Goal: Task Accomplishment & Management: Manage account settings

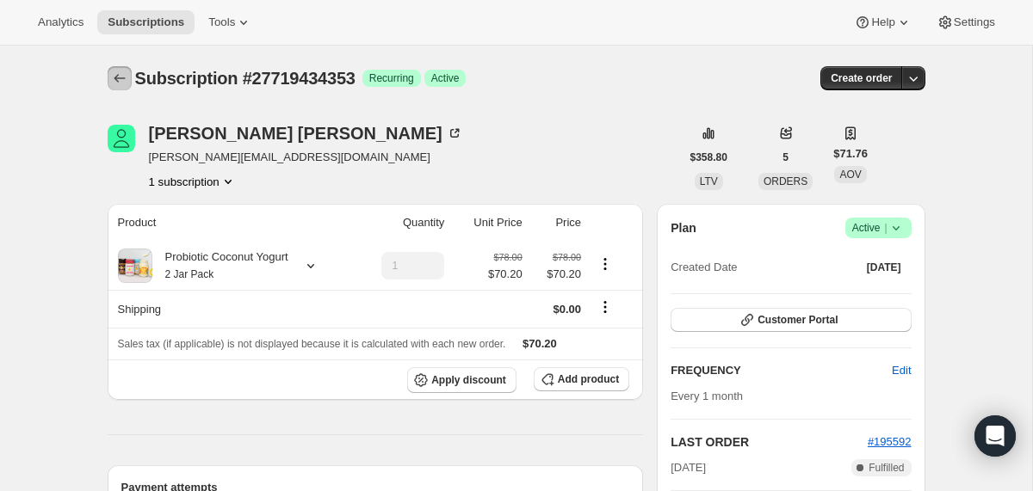
click at [129, 70] on button "Subscriptions" at bounding box center [120, 78] width 24 height 24
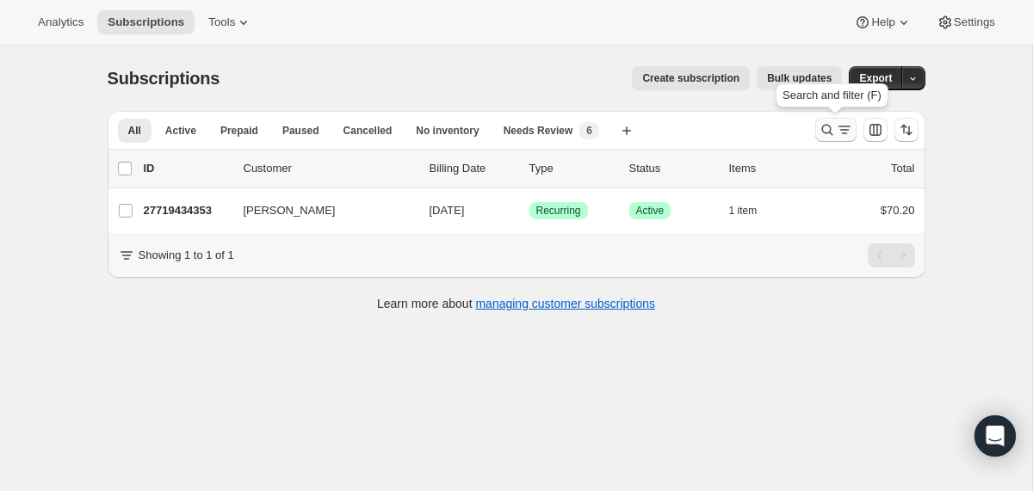
click at [827, 127] on icon "Search and filter results" at bounding box center [827, 129] width 17 height 17
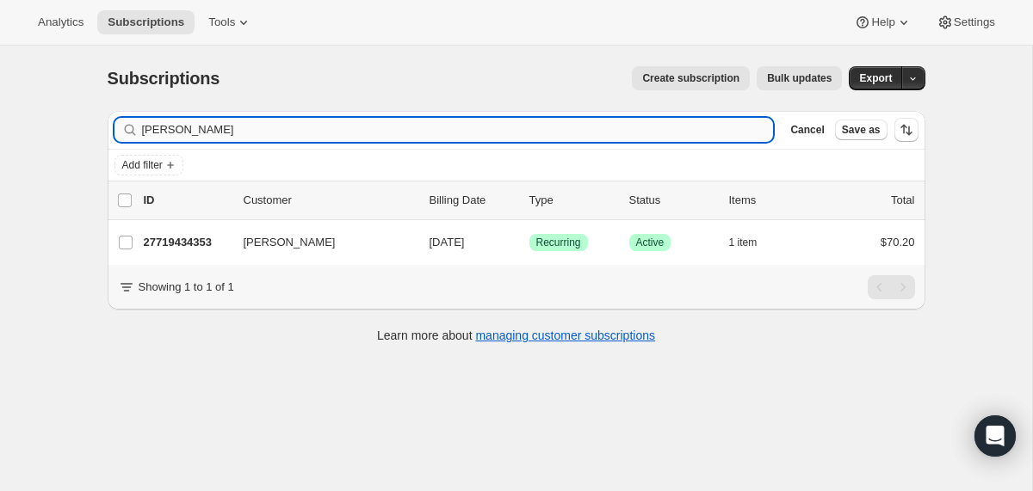
click at [536, 137] on input "Lori Iacobellis" at bounding box center [458, 130] width 632 height 24
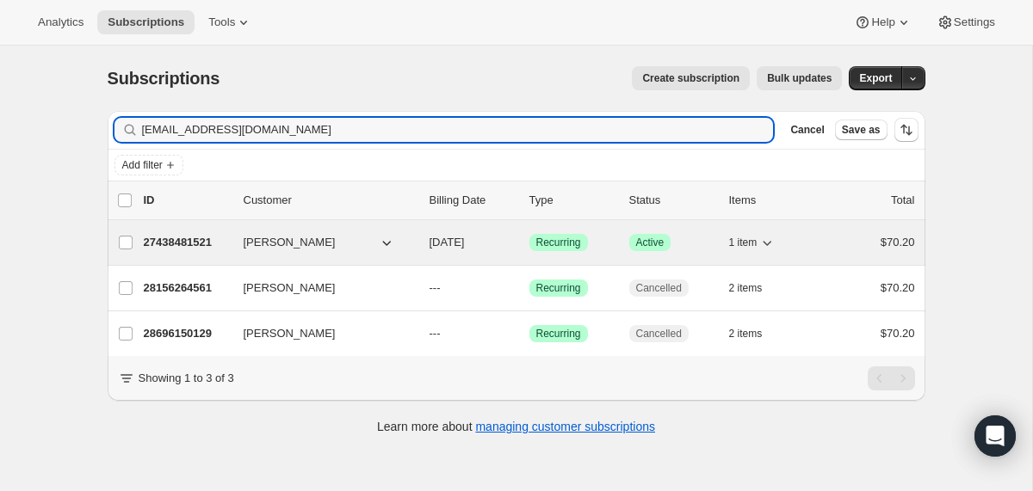
type input "victoryliberty@aol.com"
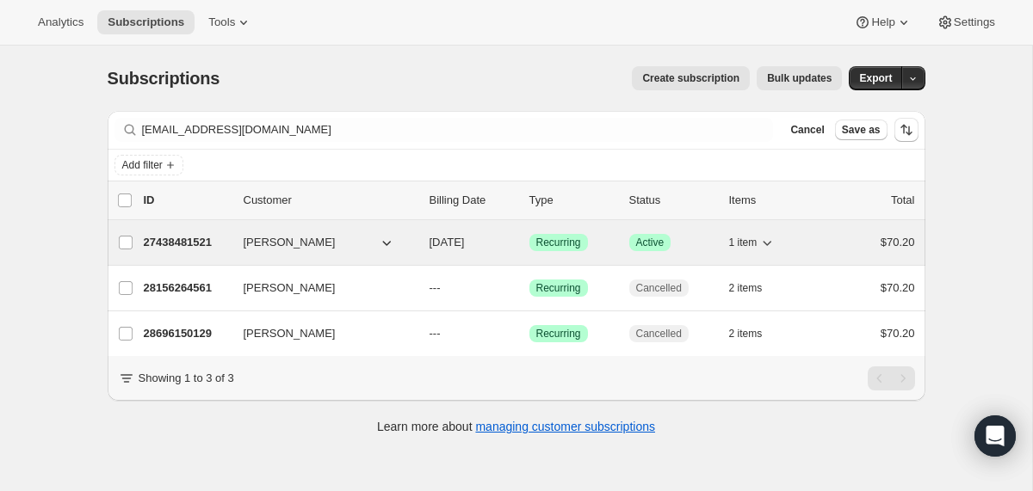
click at [424, 244] on div "27438481521 Victoria LaBrie 10/21/2025 Success Recurring Success Active 1 item …" at bounding box center [529, 243] width 771 height 24
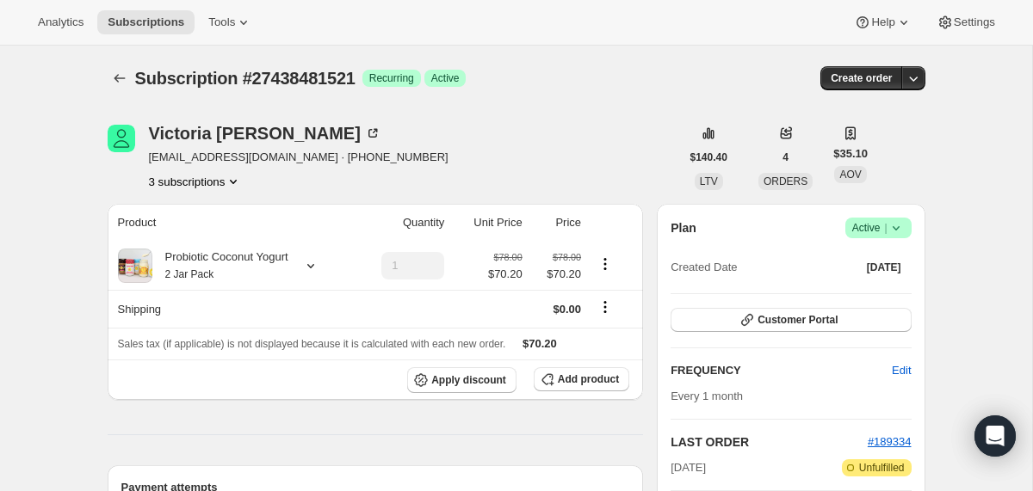
click at [300, 81] on span "Subscription #27438481521" at bounding box center [245, 78] width 220 height 19
copy span "27438481521"
click at [318, 274] on icon at bounding box center [310, 265] width 17 height 17
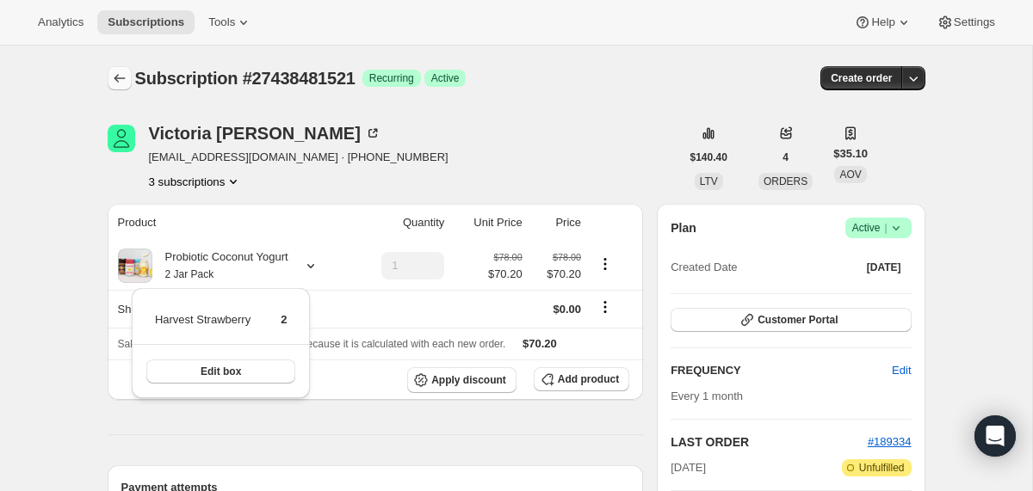
click at [117, 83] on icon "Subscriptions" at bounding box center [119, 78] width 17 height 17
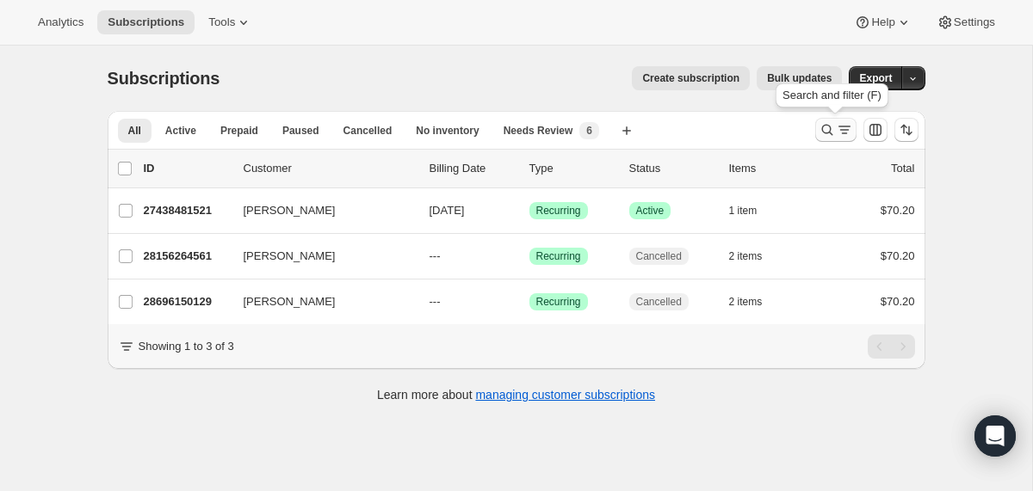
click at [831, 128] on icon "Search and filter results" at bounding box center [827, 129] width 17 height 17
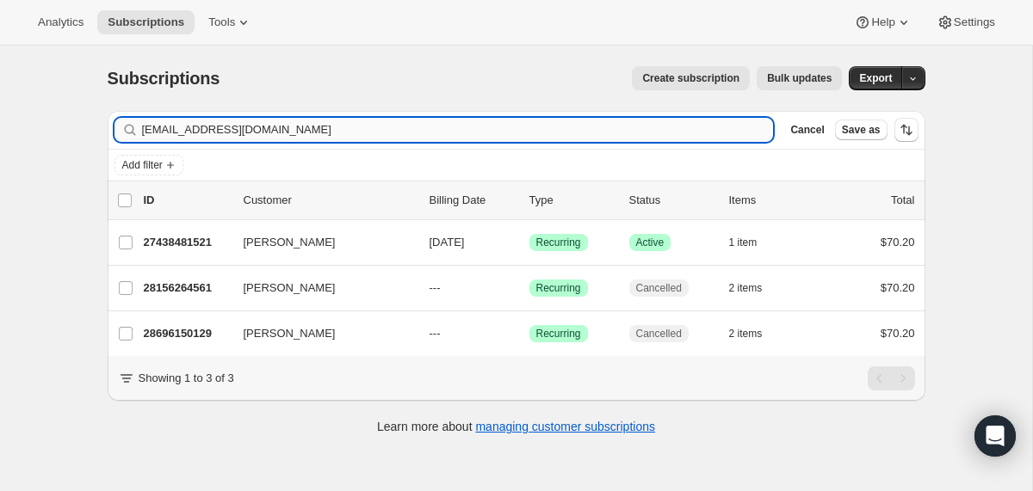
click at [487, 135] on input "victoryliberty@aol.com" at bounding box center [458, 130] width 632 height 24
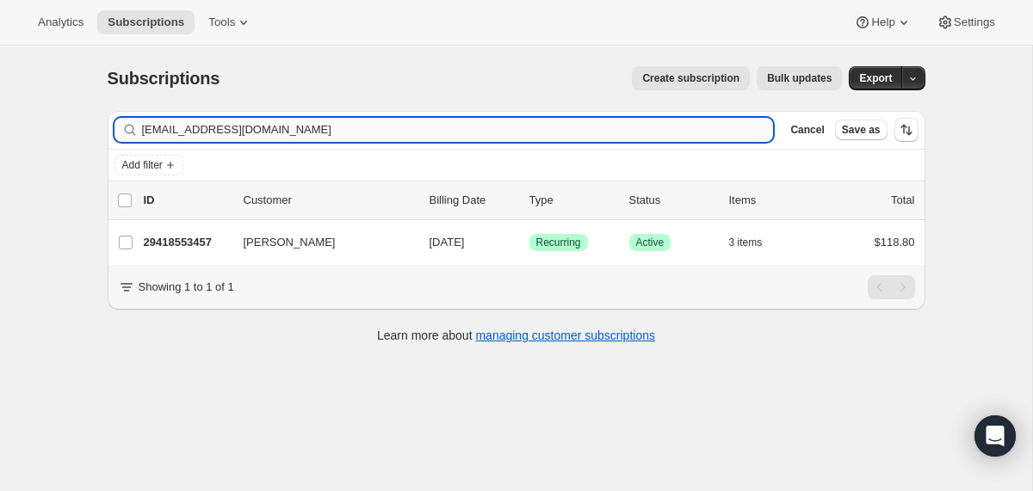
click at [361, 136] on input "mbrhodes711@gmail.com" at bounding box center [458, 130] width 632 height 24
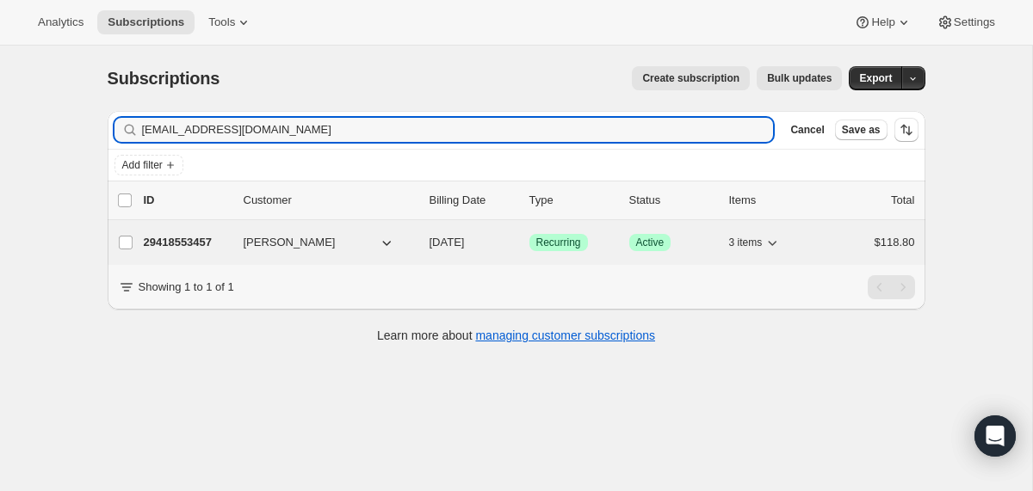
type input "mbrhodes711@gmail.com"
click at [422, 231] on div "29418553457 Monica Rhodes 10/12/2025 Success Recurring Success Active 3 items $…" at bounding box center [529, 243] width 771 height 24
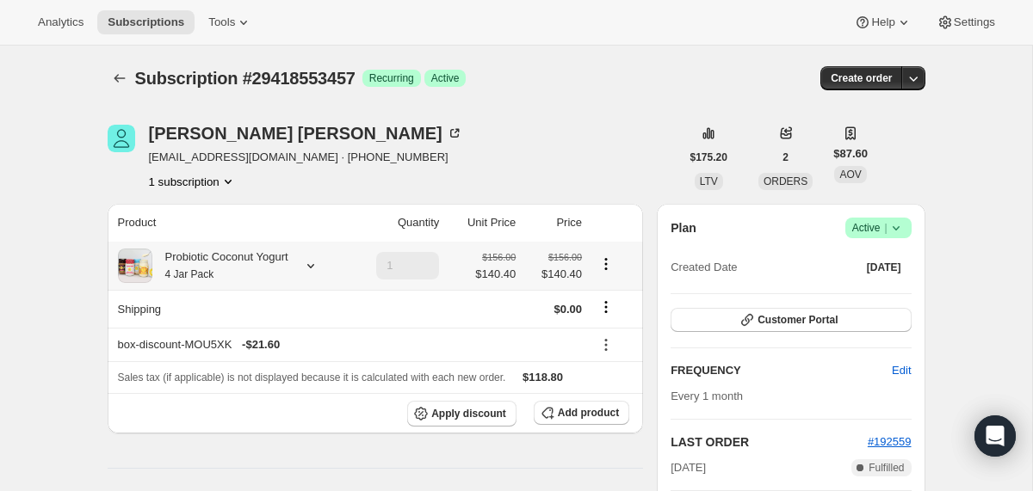
click at [287, 264] on div "Probiotic Coconut Yogurt 4 Jar Pack" at bounding box center [220, 266] width 136 height 34
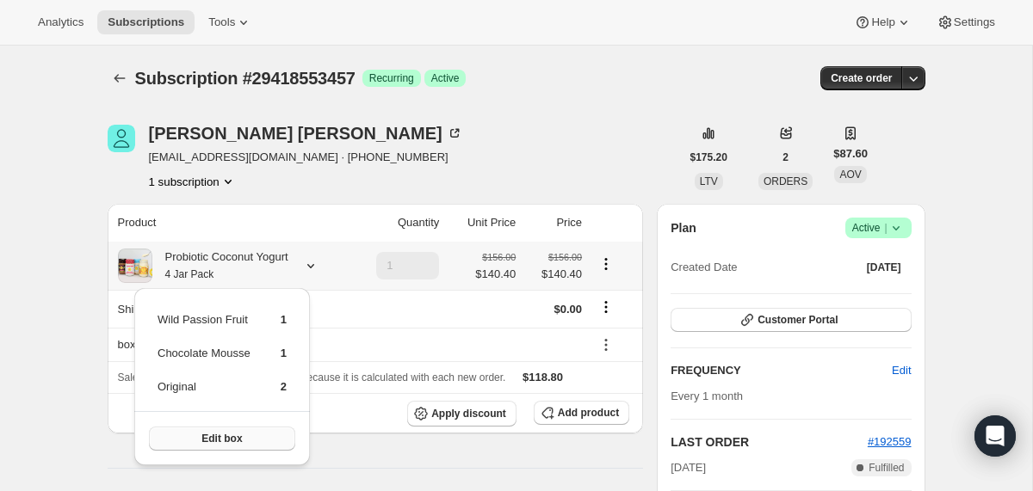
click at [253, 447] on button "Edit box" at bounding box center [222, 439] width 146 height 24
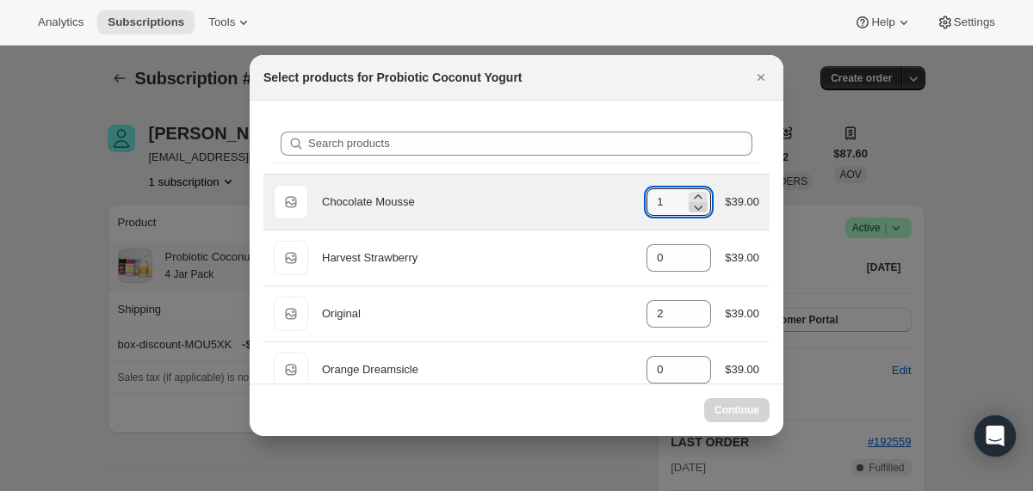
click at [696, 207] on icon ":r237:" at bounding box center [699, 208] width 9 height 5
click at [695, 206] on icon ":r237:" at bounding box center [697, 207] width 17 height 17
click at [694, 201] on icon ":r237:" at bounding box center [697, 207] width 17 height 17
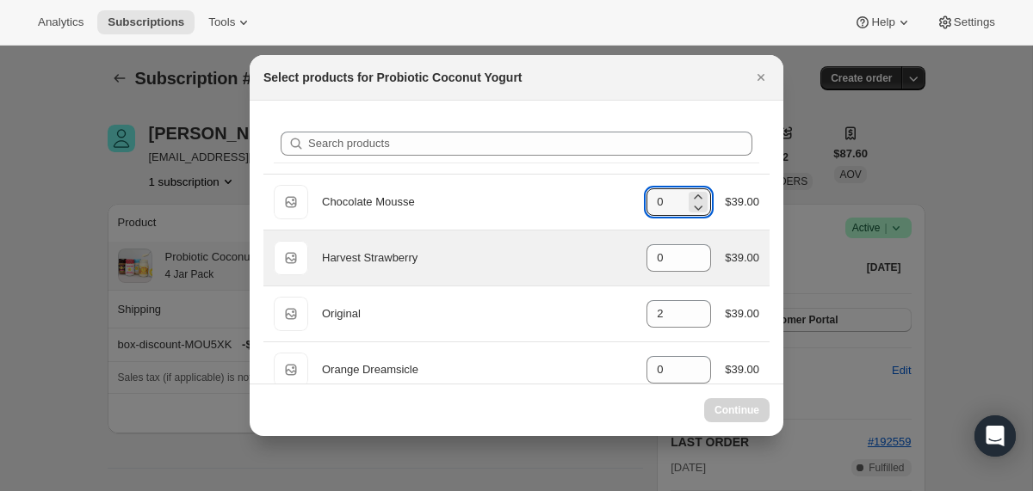
type input "1"
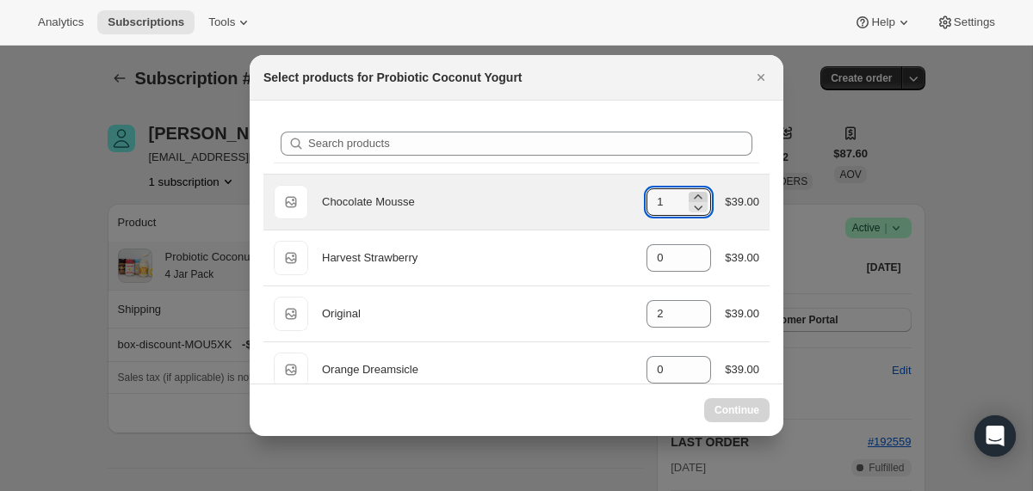
select select "gid://shopify/ProductVariant/40210939641969"
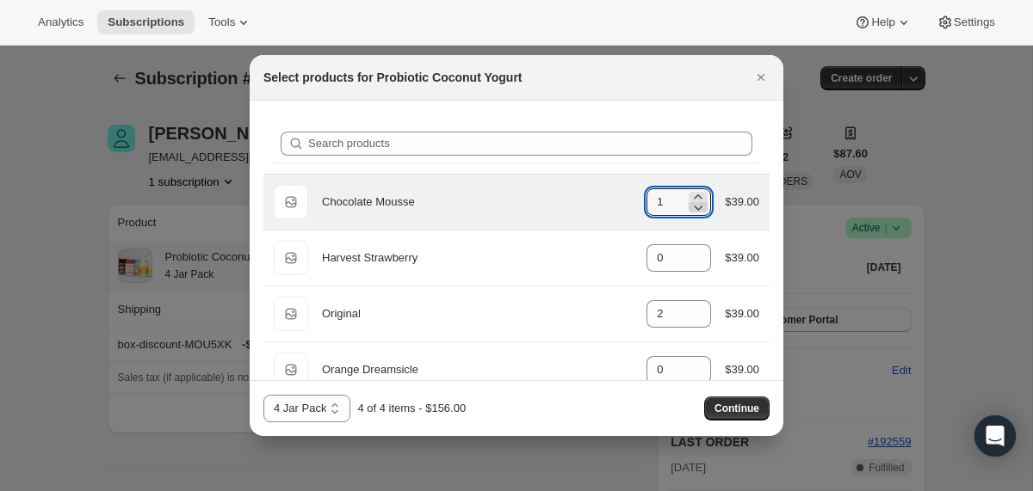
click at [697, 209] on icon ":r237:" at bounding box center [697, 207] width 17 height 17
type input "0"
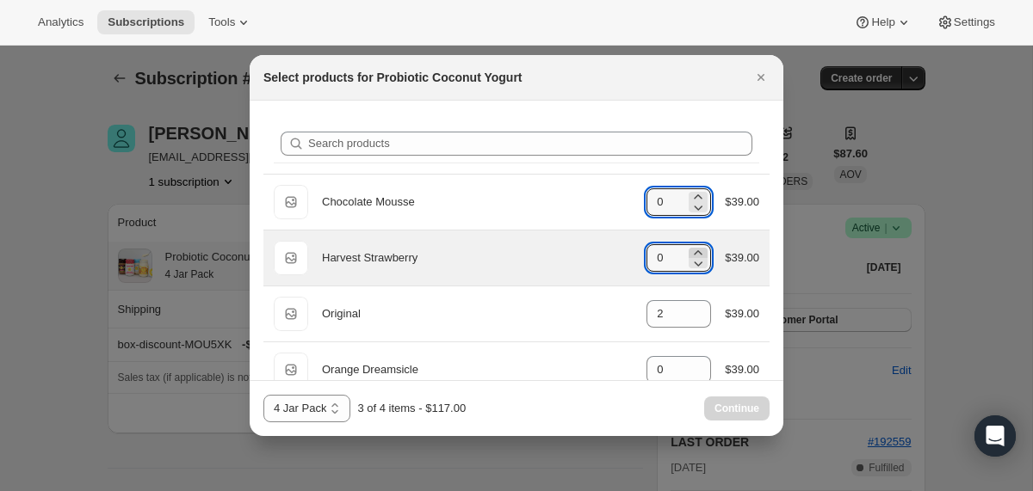
click at [692, 251] on icon ":r237:" at bounding box center [697, 252] width 17 height 17
type input "1"
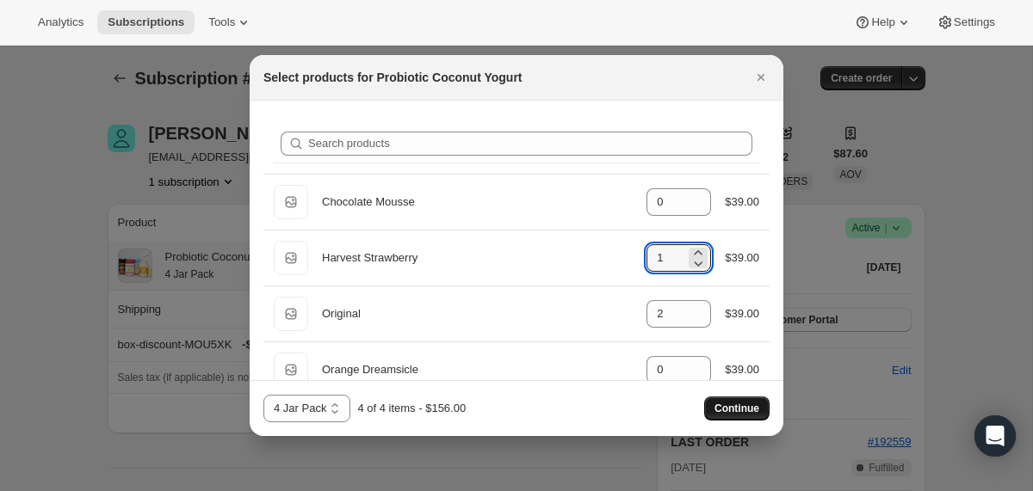
click at [732, 406] on span "Continue" at bounding box center [736, 409] width 45 height 14
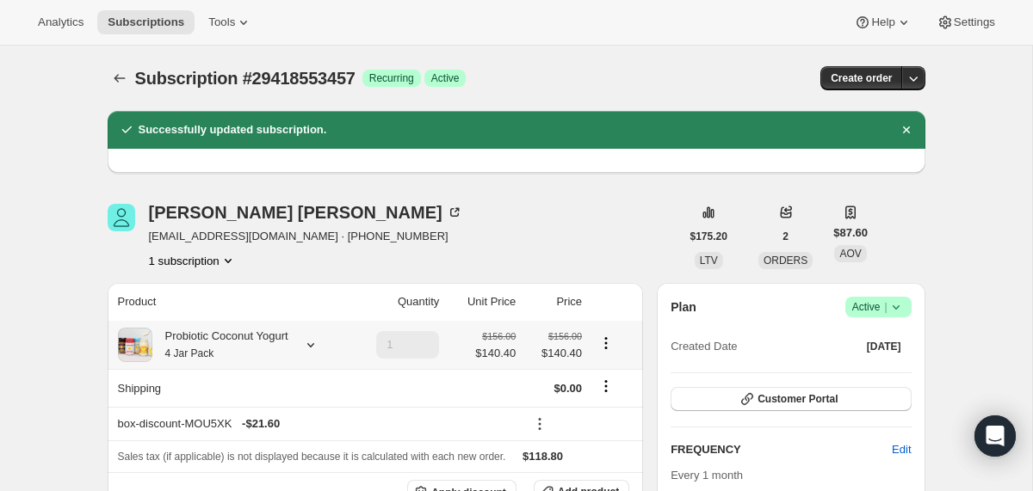
click at [308, 351] on div at bounding box center [307, 345] width 24 height 17
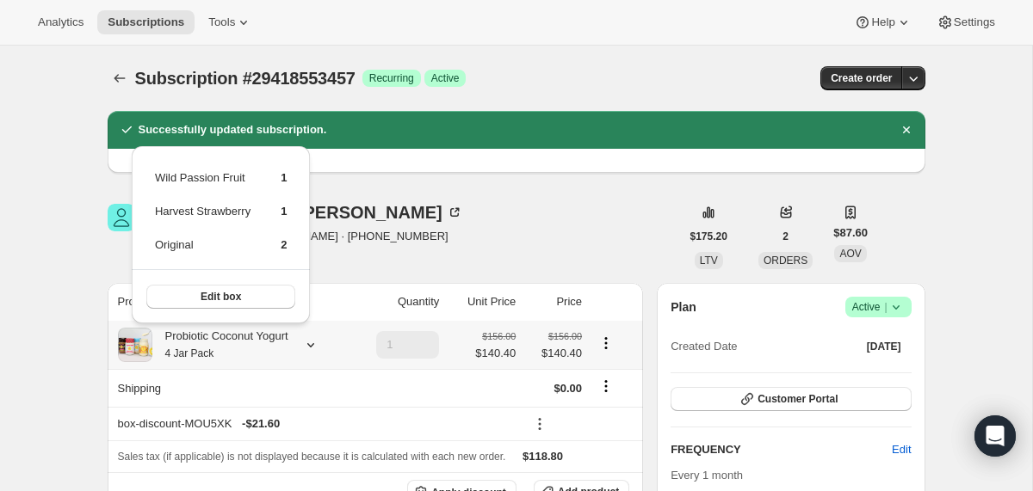
drag, startPoint x: 306, startPoint y: 250, endPoint x: 158, endPoint y: 177, distance: 165.9
click at [158, 177] on div "Wild Passion Fruit 1 Harvest Strawberry 1 Original 2 Edit box" at bounding box center [221, 234] width 178 height 177
copy tbody
click at [122, 80] on icon "Subscriptions" at bounding box center [119, 78] width 17 height 17
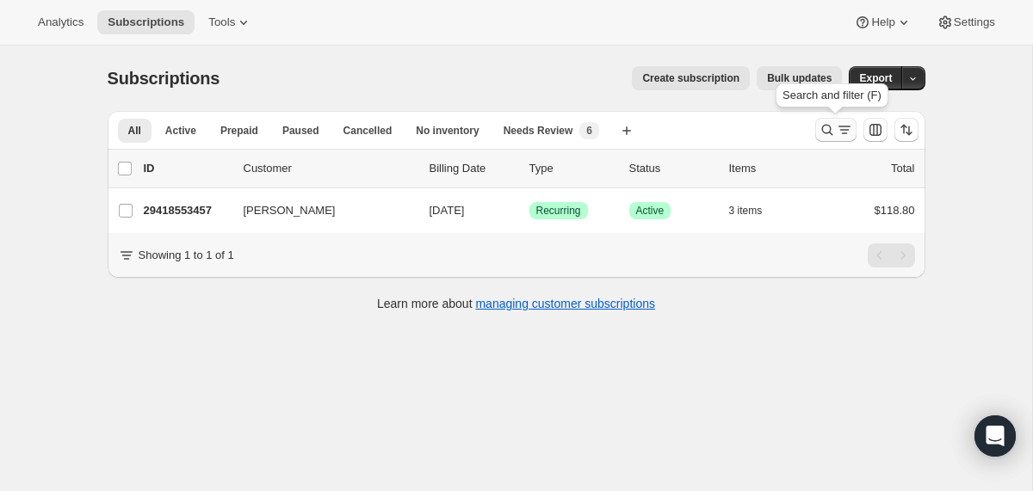
click at [828, 133] on icon "Search and filter results" at bounding box center [827, 129] width 17 height 17
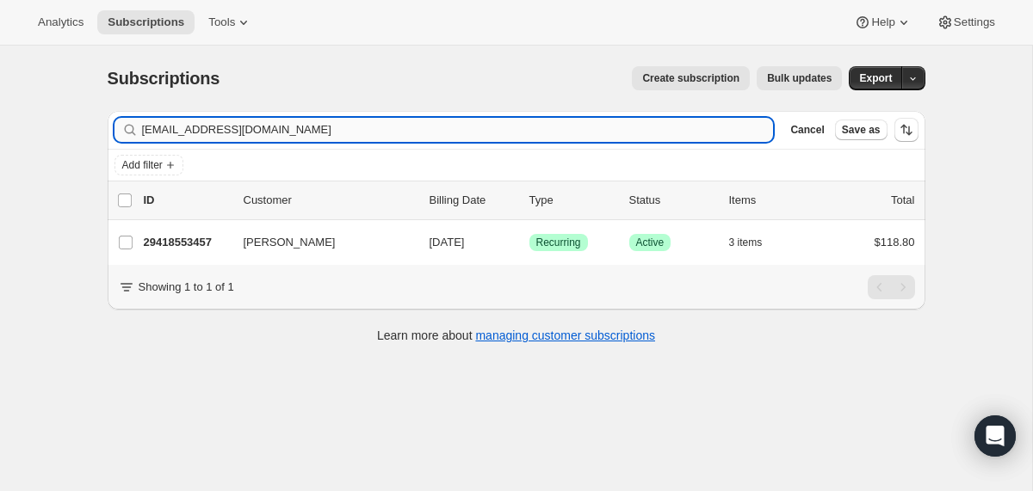
click at [596, 128] on input "mbrhodes711@gmail.com" at bounding box center [458, 130] width 632 height 24
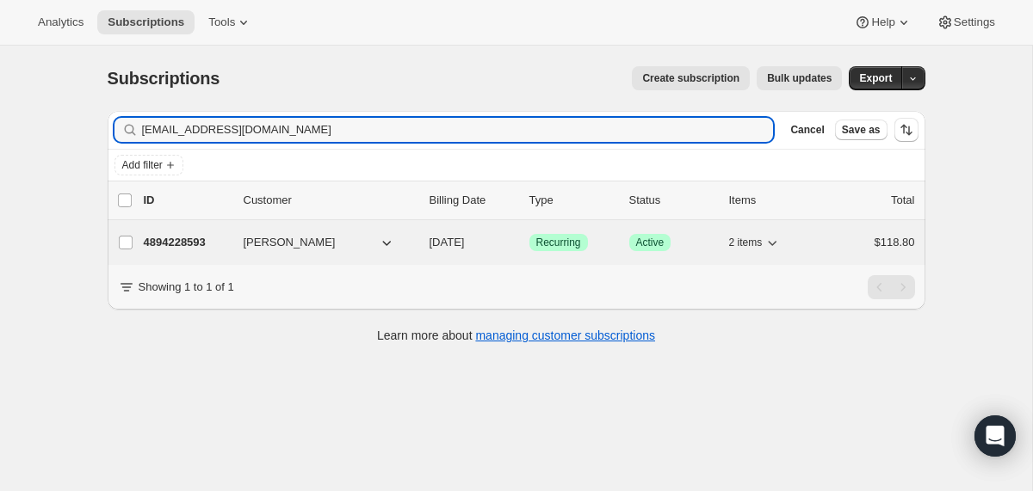
type input "[EMAIL_ADDRESS][DOMAIN_NAME]"
click at [434, 242] on span "[DATE]" at bounding box center [446, 242] width 35 height 13
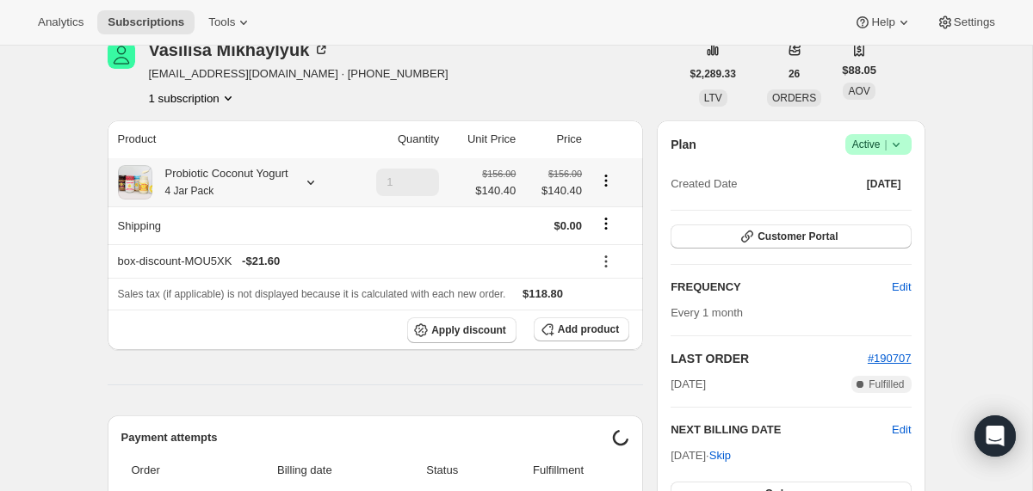
scroll to position [95, 0]
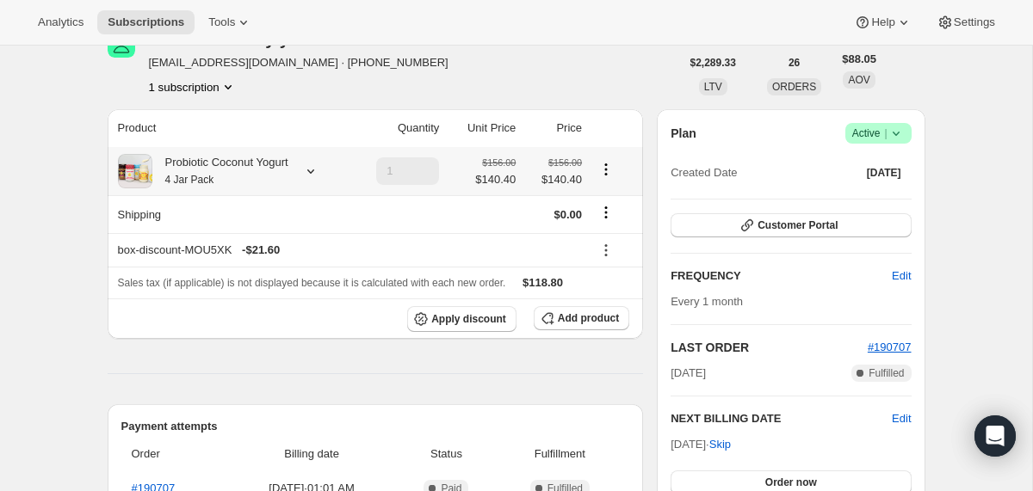
click at [314, 172] on icon at bounding box center [310, 171] width 17 height 17
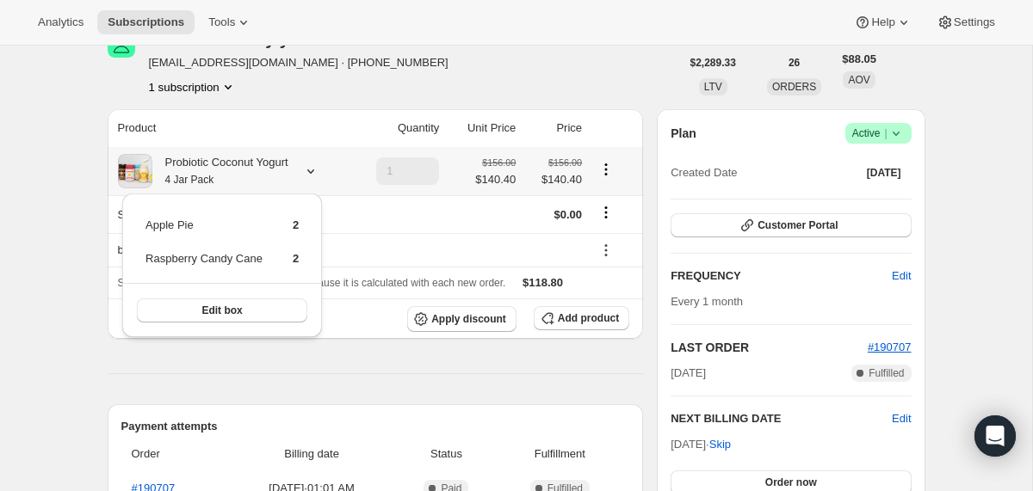
scroll to position [0, 0]
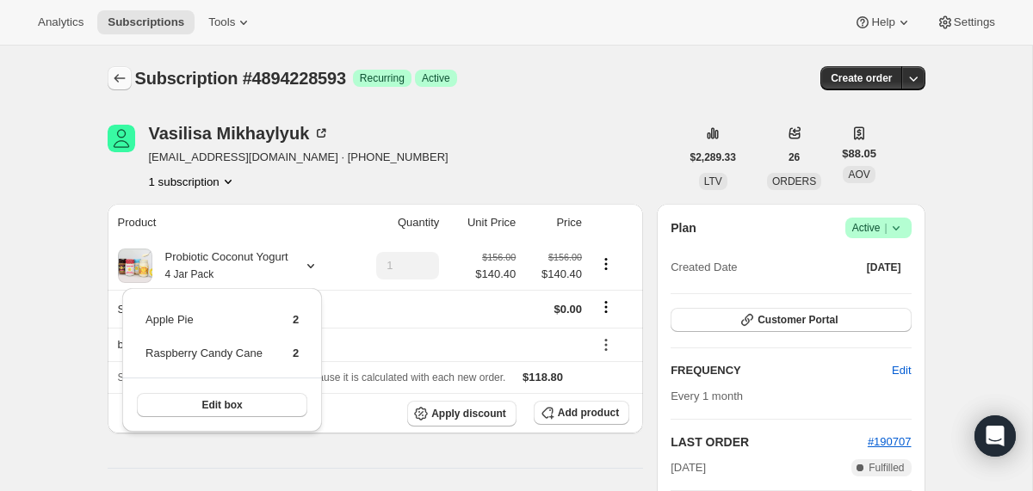
click at [119, 70] on icon "Subscriptions" at bounding box center [119, 78] width 17 height 17
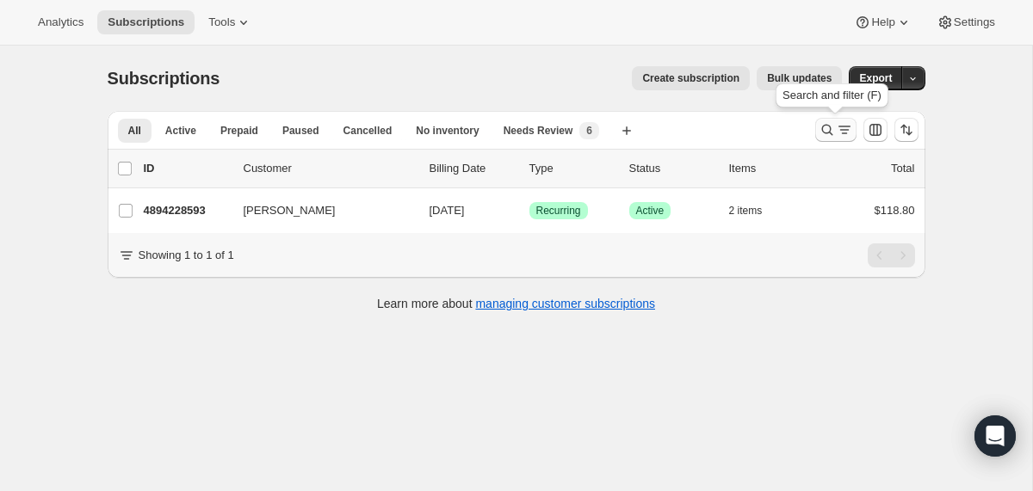
click at [829, 132] on icon "Search and filter results" at bounding box center [826, 130] width 11 height 11
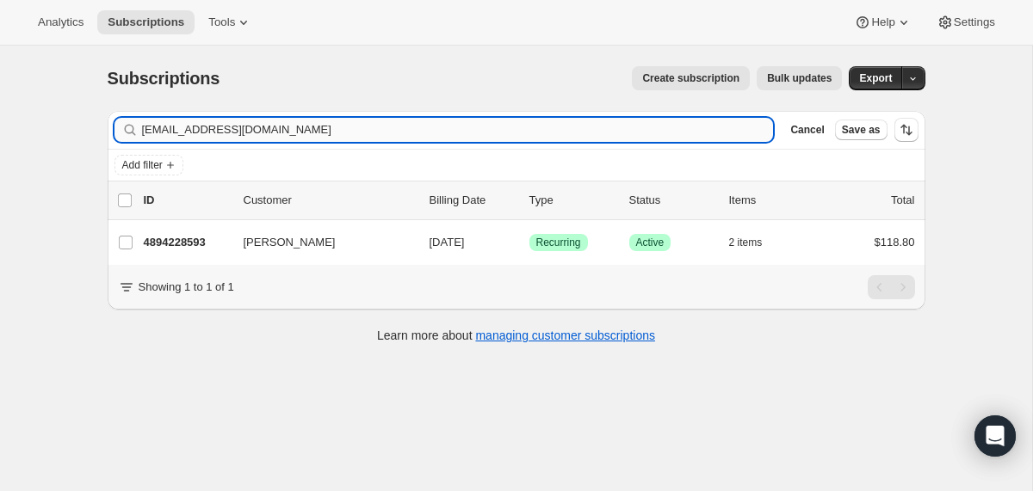
click at [558, 134] on input "[EMAIL_ADDRESS][DOMAIN_NAME]" at bounding box center [458, 130] width 632 height 24
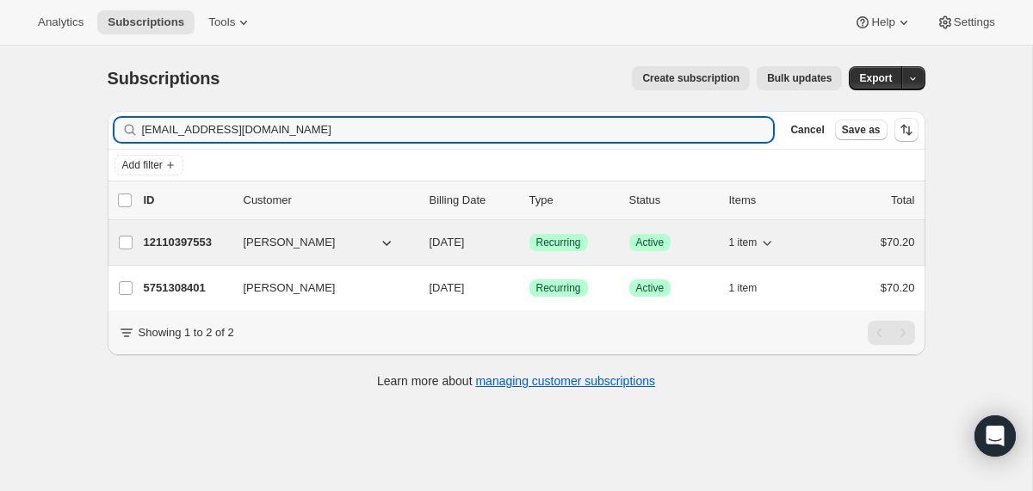
type input "[EMAIL_ADDRESS][DOMAIN_NAME]"
click at [424, 238] on div "12110397553 Jennifer Calderón 10/03/2025 Success Recurring Success Active 1 ite…" at bounding box center [529, 243] width 771 height 24
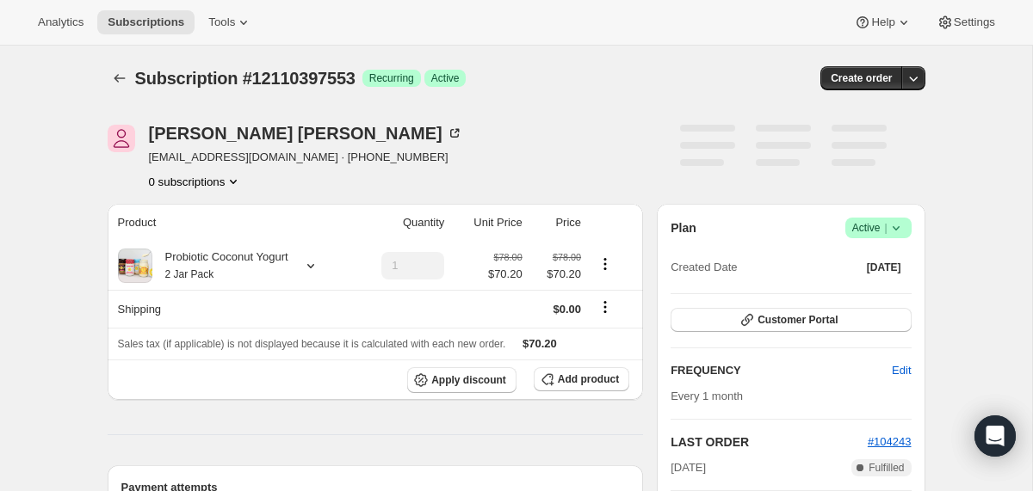
click at [897, 227] on icon at bounding box center [895, 228] width 7 height 4
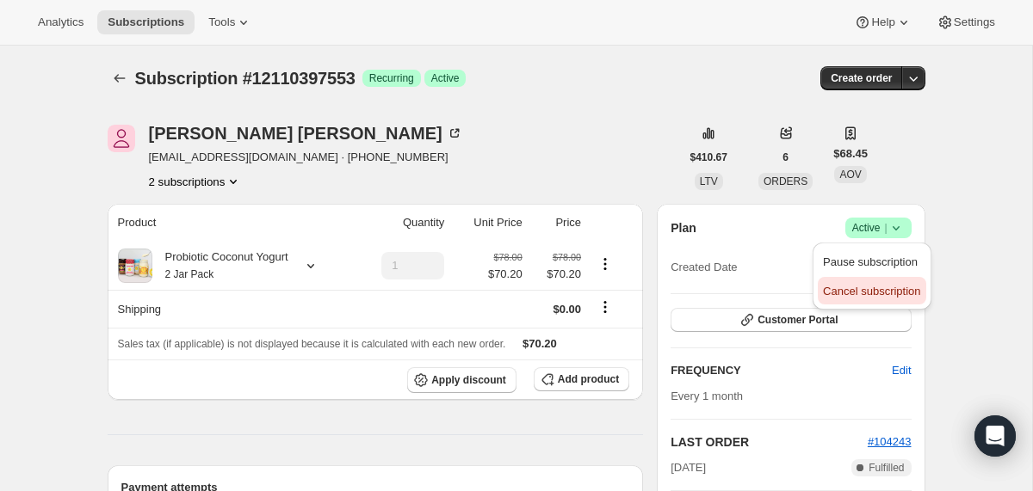
click at [873, 297] on span "Cancel subscription" at bounding box center [871, 291] width 97 height 13
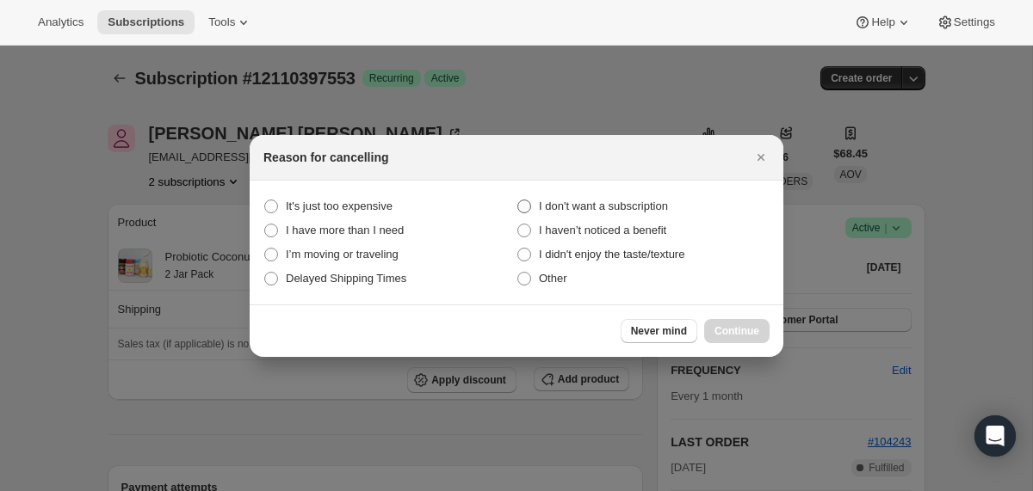
click at [633, 201] on span "I don't want a subscription" at bounding box center [603, 206] width 129 height 13
click at [518, 201] on subscription "I don't want a subscription" at bounding box center [517, 200] width 1 height 1
radio subscription "true"
click at [720, 324] on button "Continue" at bounding box center [736, 331] width 65 height 24
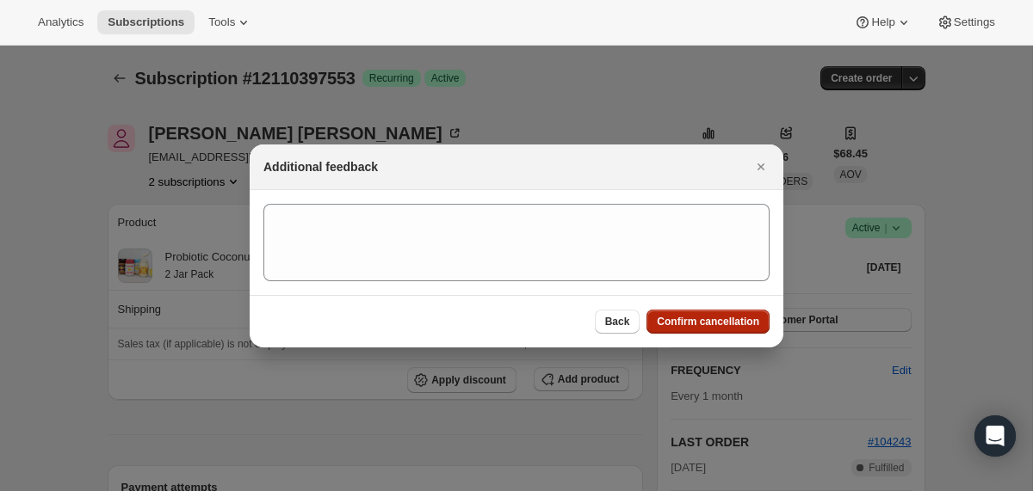
click at [720, 324] on span "Confirm cancellation" at bounding box center [708, 322] width 102 height 14
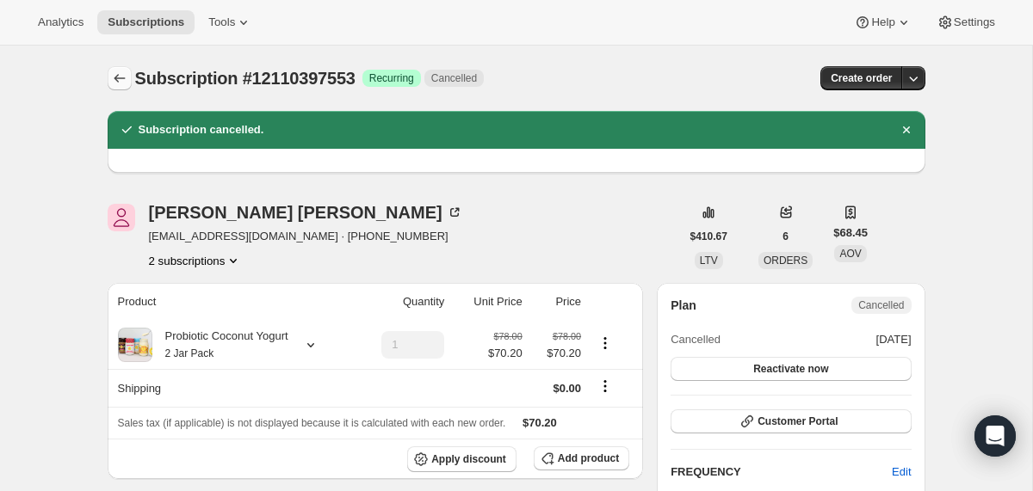
click at [122, 73] on icon "Subscriptions" at bounding box center [119, 78] width 17 height 17
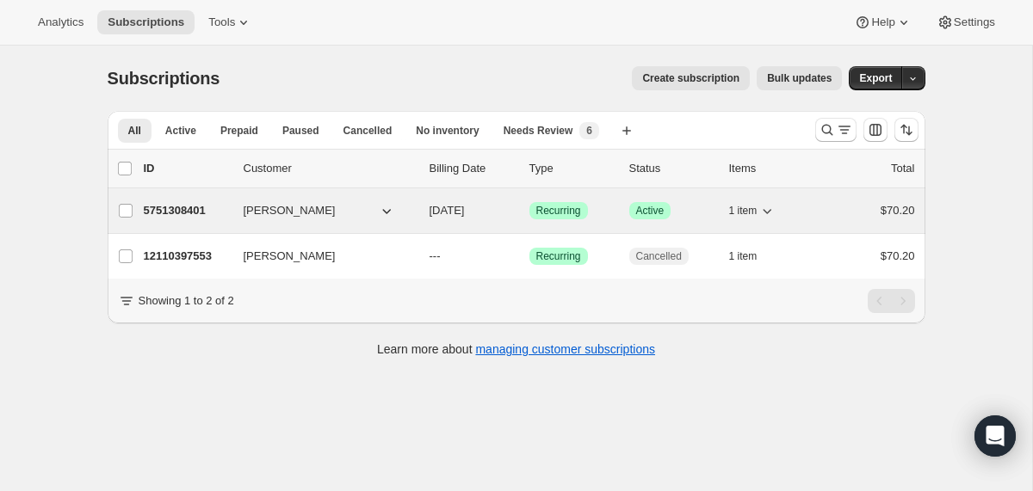
click at [423, 212] on div "5751308401 Jennifer Calderón 11/02/2025 Success Recurring Success Active 1 item…" at bounding box center [529, 211] width 771 height 24
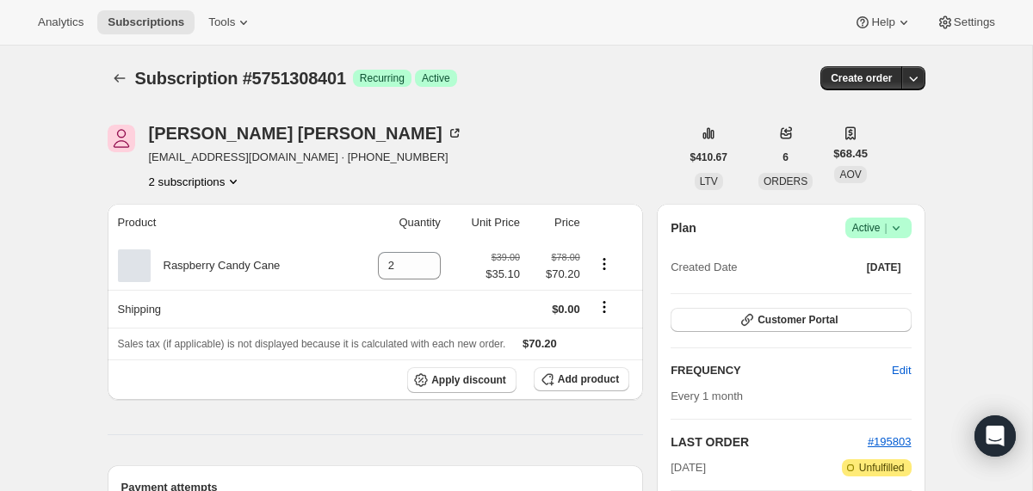
click at [900, 231] on icon at bounding box center [895, 227] width 17 height 17
click at [869, 298] on span "Cancel subscription" at bounding box center [871, 291] width 97 height 17
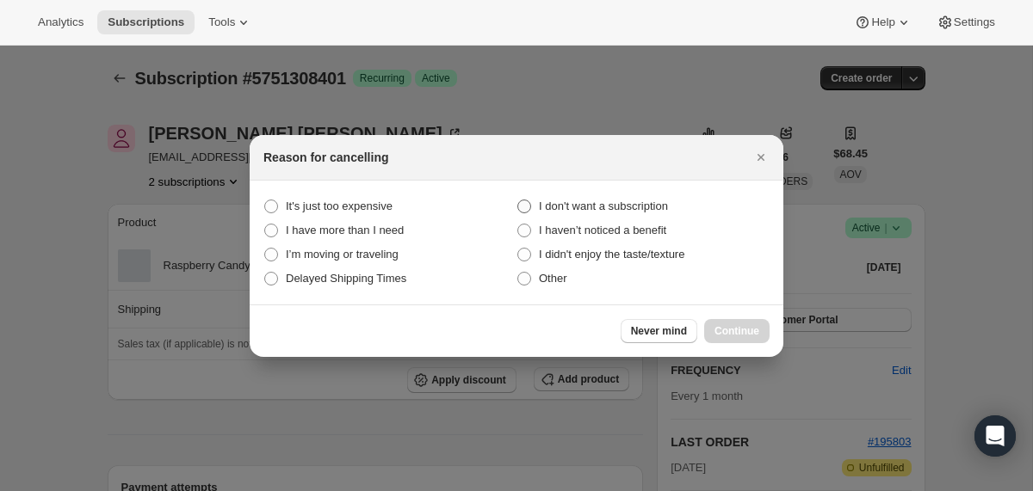
click at [666, 201] on span "I don't want a subscription" at bounding box center [603, 206] width 129 height 13
click at [518, 201] on subscription "I don't want a subscription" at bounding box center [517, 200] width 1 height 1
radio subscription "true"
click at [726, 332] on span "Continue" at bounding box center [736, 331] width 45 height 14
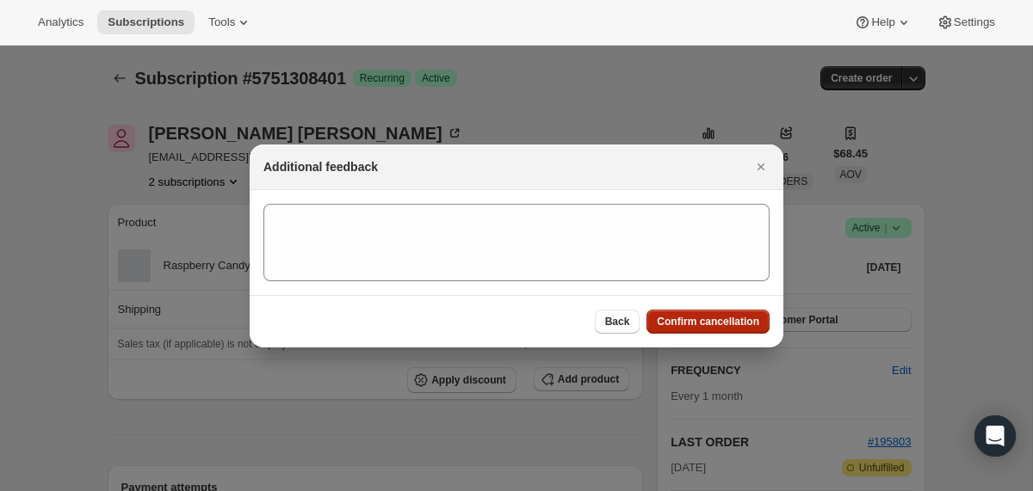
click at [716, 318] on span "Confirm cancellation" at bounding box center [708, 322] width 102 height 14
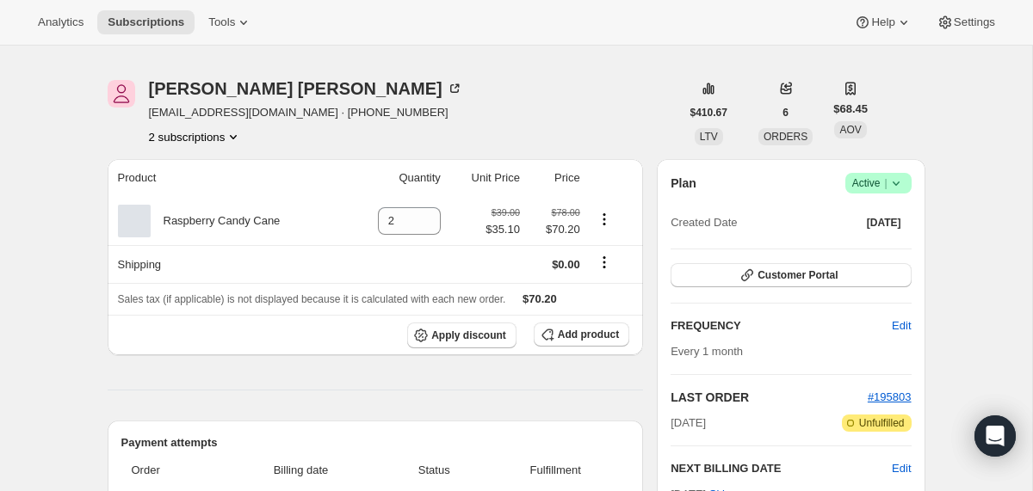
scroll to position [9, 0]
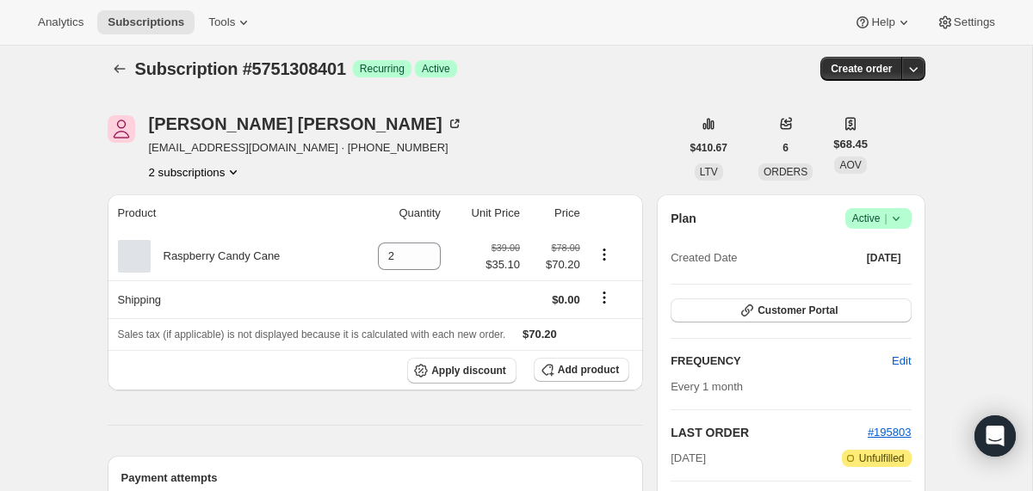
click at [902, 216] on icon at bounding box center [895, 218] width 17 height 17
click at [881, 278] on span "Cancel subscription" at bounding box center [871, 281] width 97 height 13
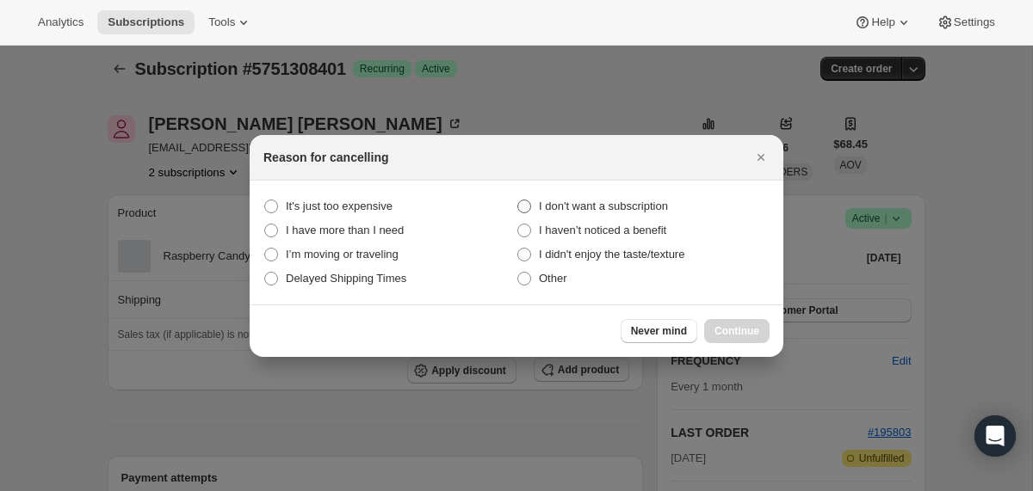
click at [653, 203] on span "I don't want a subscription" at bounding box center [603, 206] width 129 height 13
click at [518, 201] on subscription "I don't want a subscription" at bounding box center [517, 200] width 1 height 1
radio subscription "true"
click at [737, 337] on button "Continue" at bounding box center [736, 331] width 65 height 24
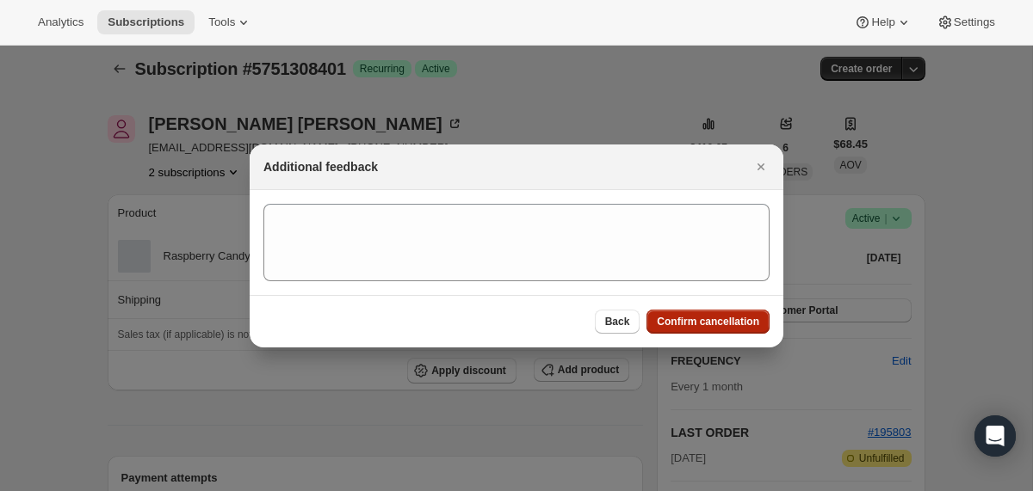
click at [737, 325] on span "Confirm cancellation" at bounding box center [708, 322] width 102 height 14
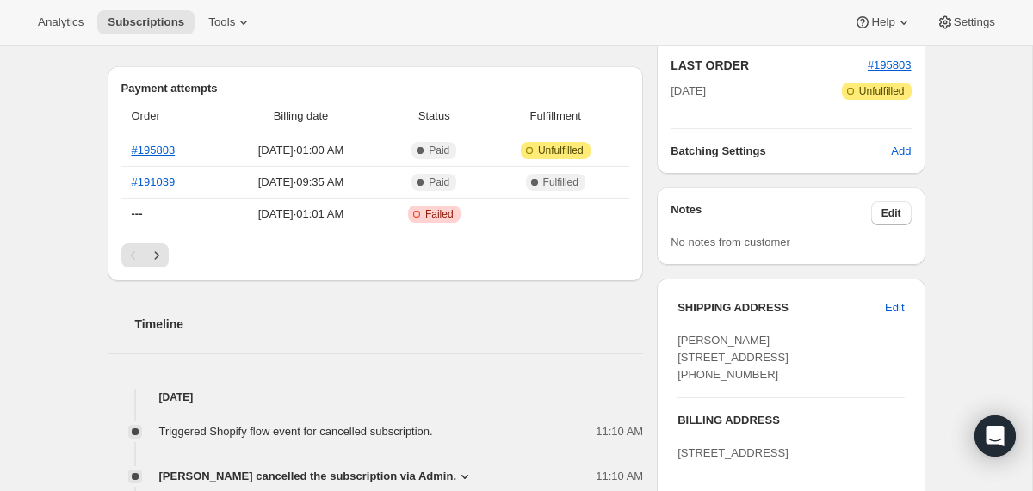
scroll to position [0, 0]
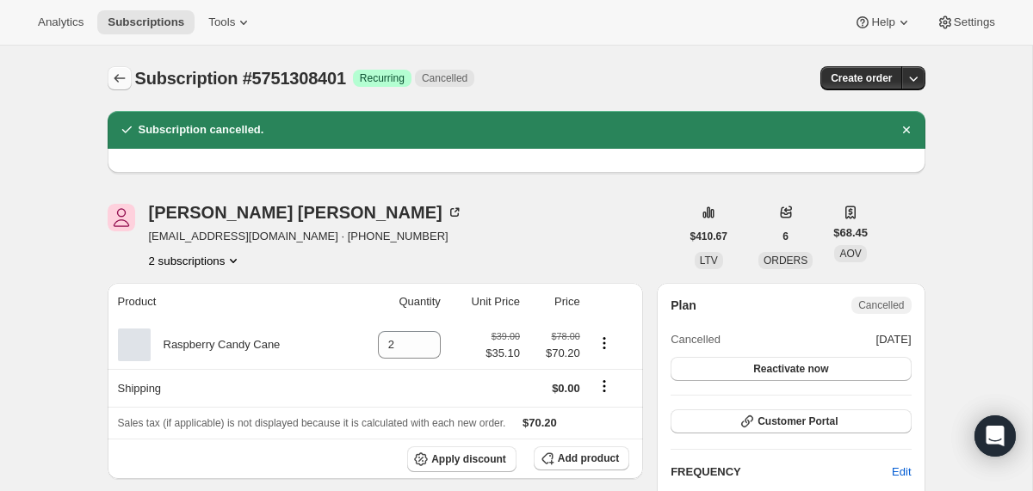
click at [118, 69] on button "Subscriptions" at bounding box center [120, 78] width 24 height 24
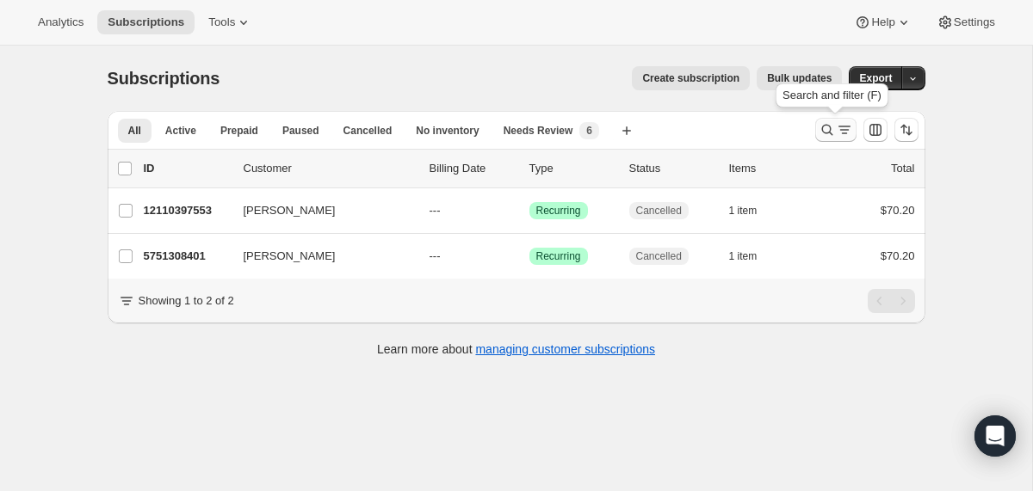
click at [824, 131] on icon "Search and filter results" at bounding box center [827, 129] width 17 height 17
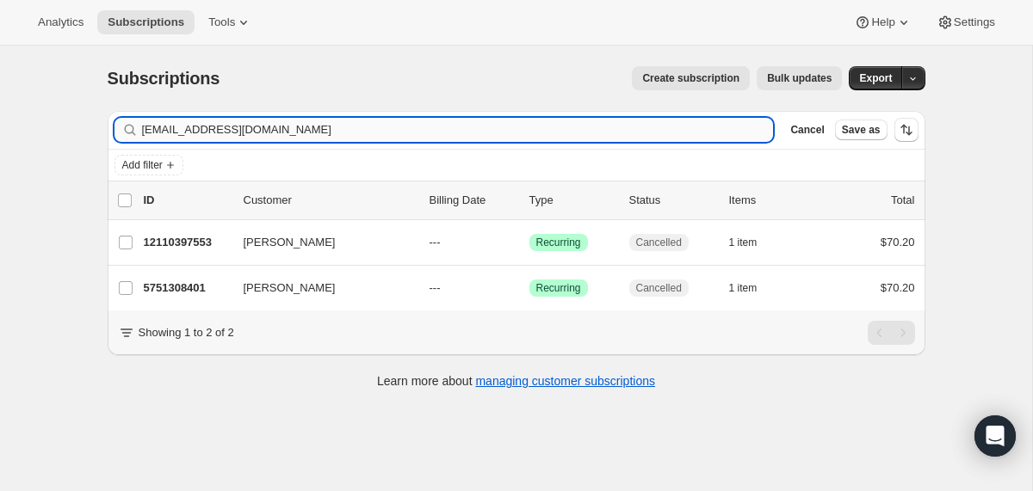
click at [629, 132] on input "[EMAIL_ADDRESS][DOMAIN_NAME]" at bounding box center [458, 130] width 632 height 24
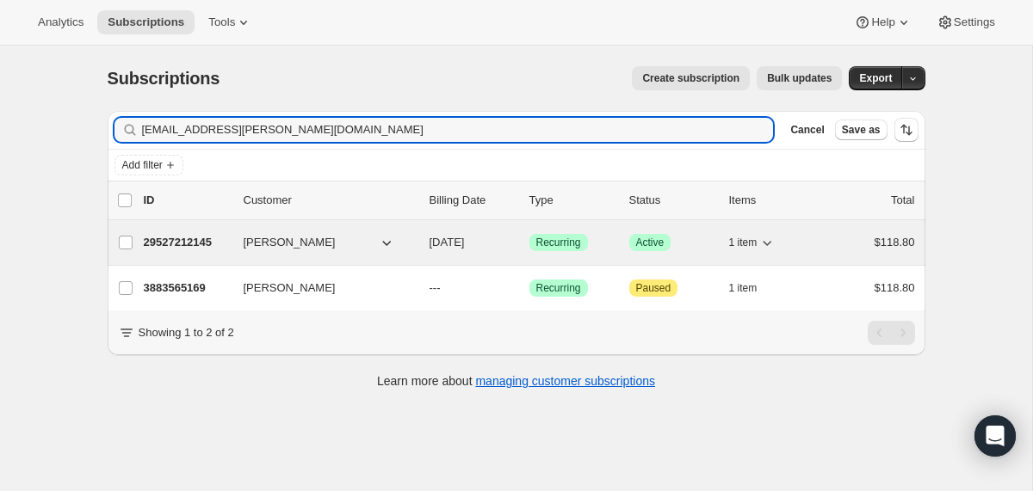
type input "[EMAIL_ADDRESS][PERSON_NAME][DOMAIN_NAME]"
click at [423, 250] on div "29527212145 [PERSON_NAME] [DATE] Success Recurring Success Active 1 item $118.80" at bounding box center [529, 243] width 771 height 24
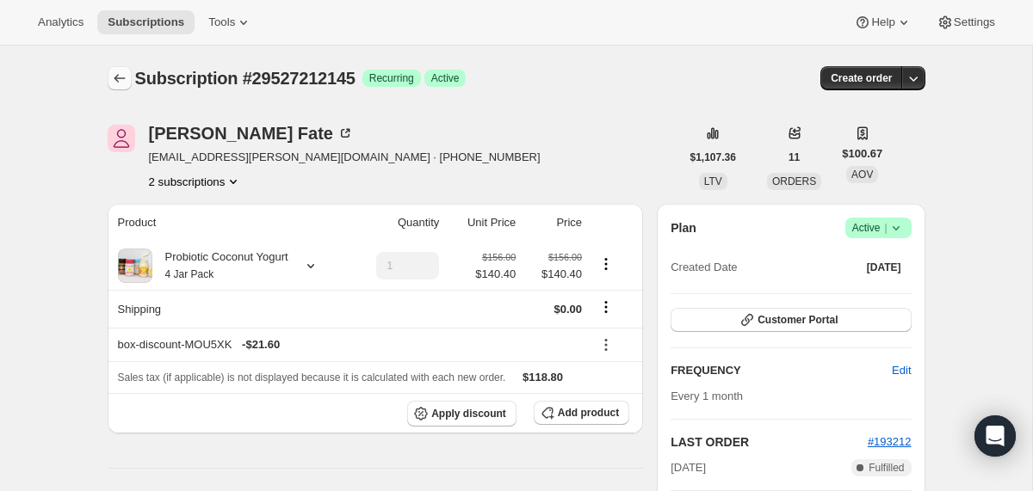
click at [111, 77] on icon "Subscriptions" at bounding box center [119, 78] width 17 height 17
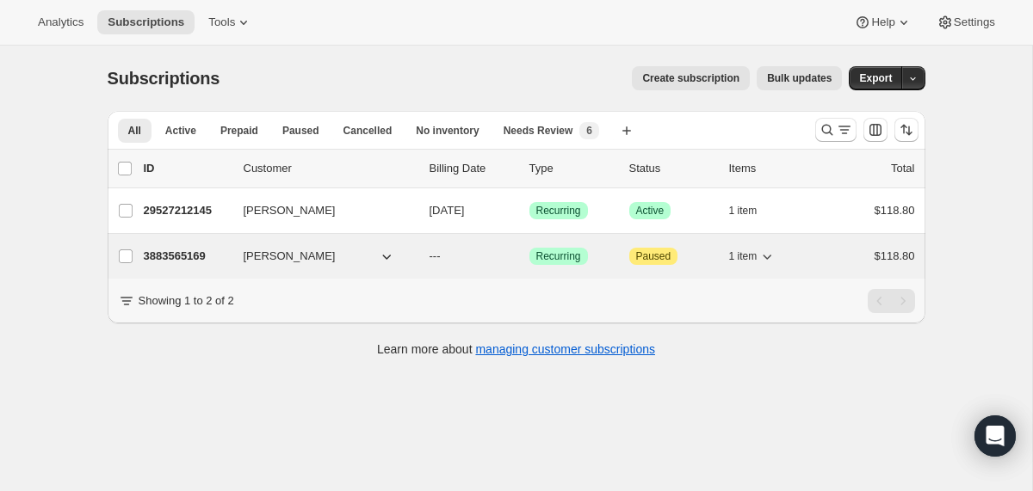
click at [423, 252] on div "3883565169 [PERSON_NAME] --- Success Recurring Attention Paused 1 item $118.80" at bounding box center [529, 256] width 771 height 24
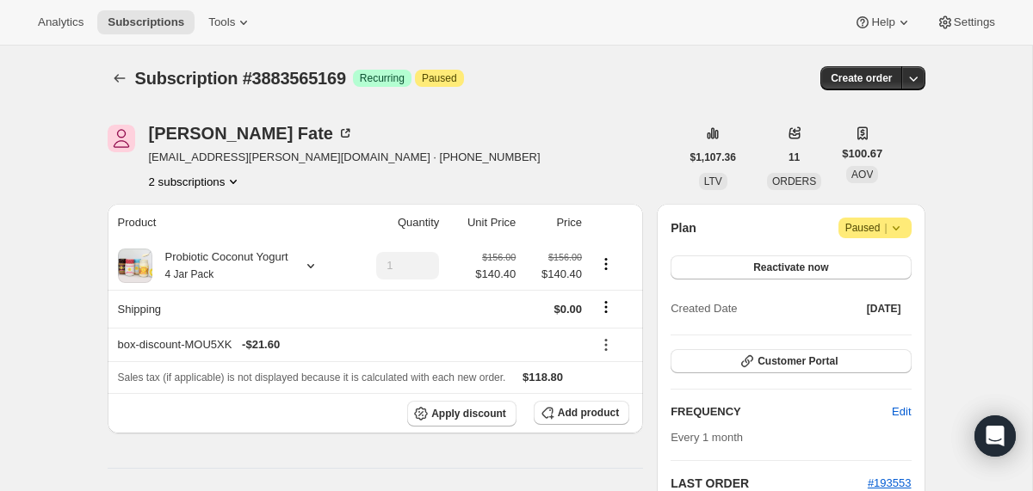
click at [896, 229] on icon at bounding box center [895, 228] width 7 height 4
click at [881, 256] on span "Cancel subscription" at bounding box center [868, 262] width 97 height 13
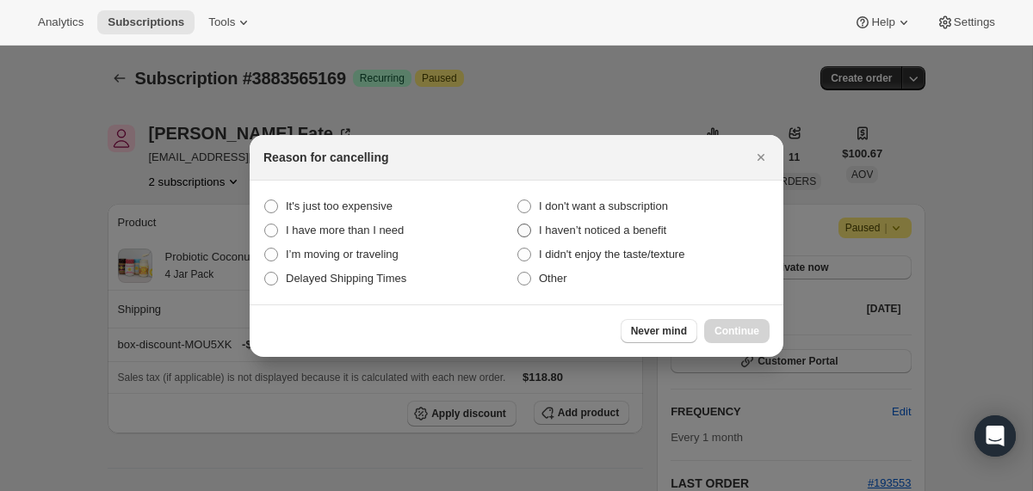
click at [636, 226] on span "I haven’t noticed a benefit" at bounding box center [602, 230] width 127 height 13
click at [518, 225] on benefit "I haven’t noticed a benefit" at bounding box center [517, 224] width 1 height 1
radio benefit "true"
click at [635, 213] on span "I don't want a subscription" at bounding box center [603, 206] width 129 height 17
click at [518, 201] on subscription "I don't want a subscription" at bounding box center [517, 200] width 1 height 1
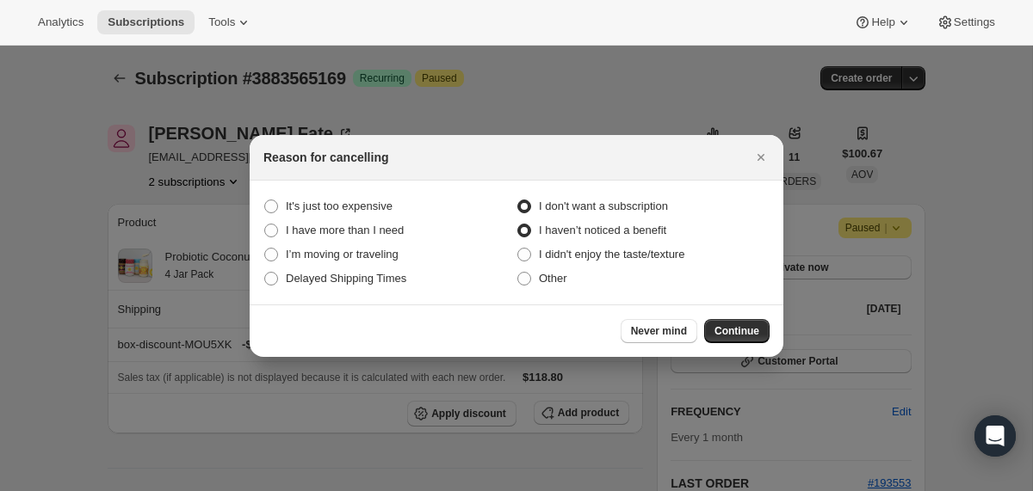
radio subscription "true"
radio benefit "false"
click at [726, 328] on span "Continue" at bounding box center [736, 331] width 45 height 14
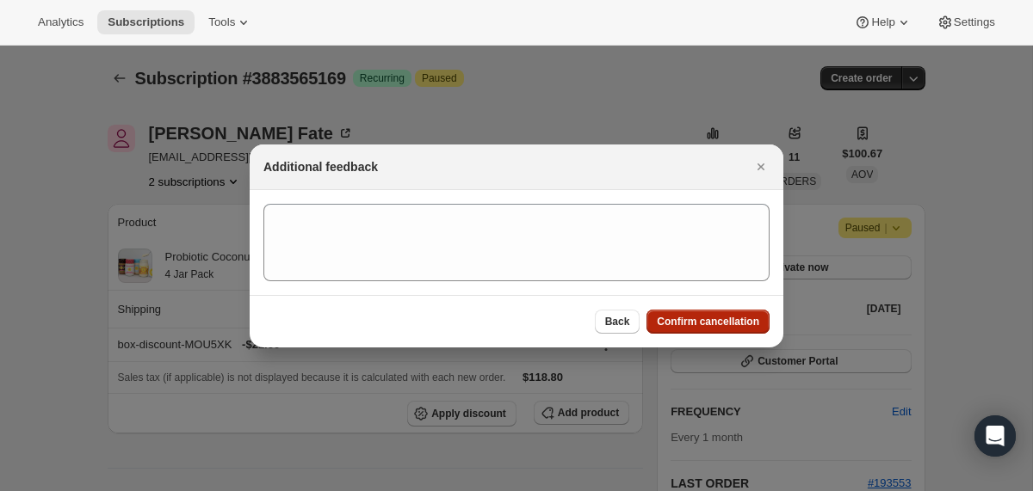
click at [726, 328] on span "Confirm cancellation" at bounding box center [708, 322] width 102 height 14
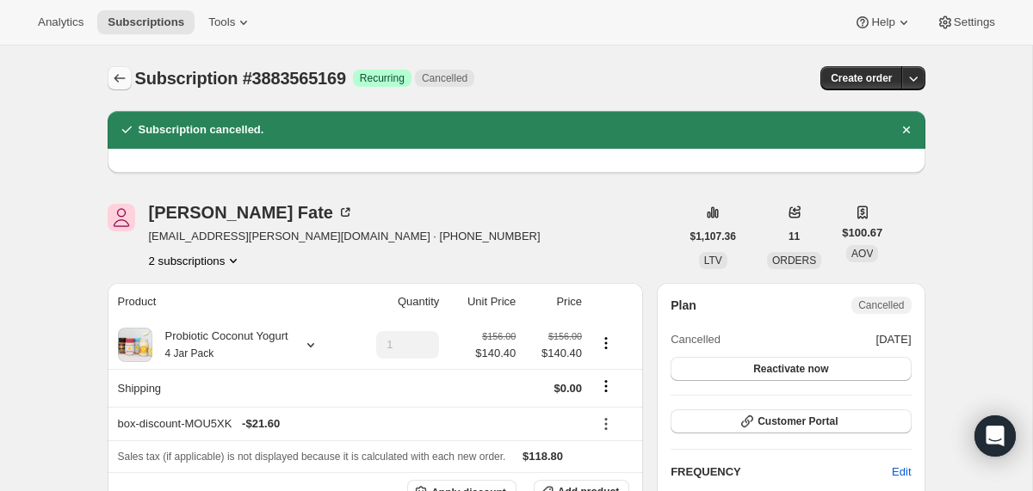
click at [117, 77] on icon "Subscriptions" at bounding box center [119, 78] width 17 height 17
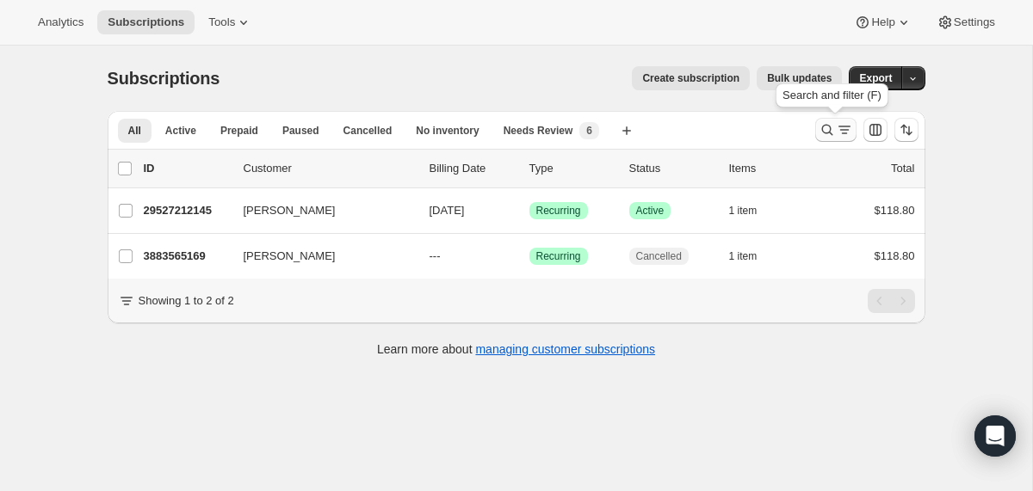
click at [825, 132] on icon "Search and filter results" at bounding box center [827, 129] width 17 height 17
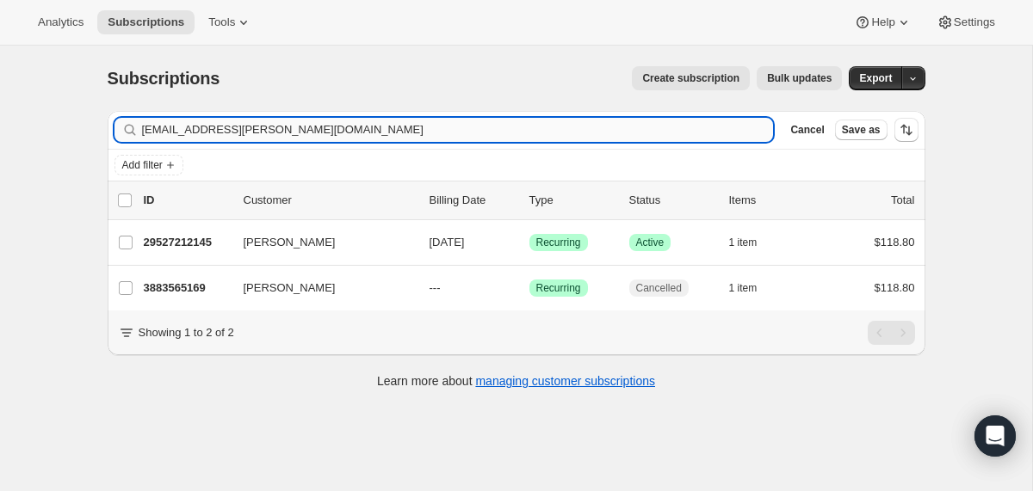
click at [467, 129] on input "[EMAIL_ADDRESS][PERSON_NAME][DOMAIN_NAME]" at bounding box center [458, 130] width 632 height 24
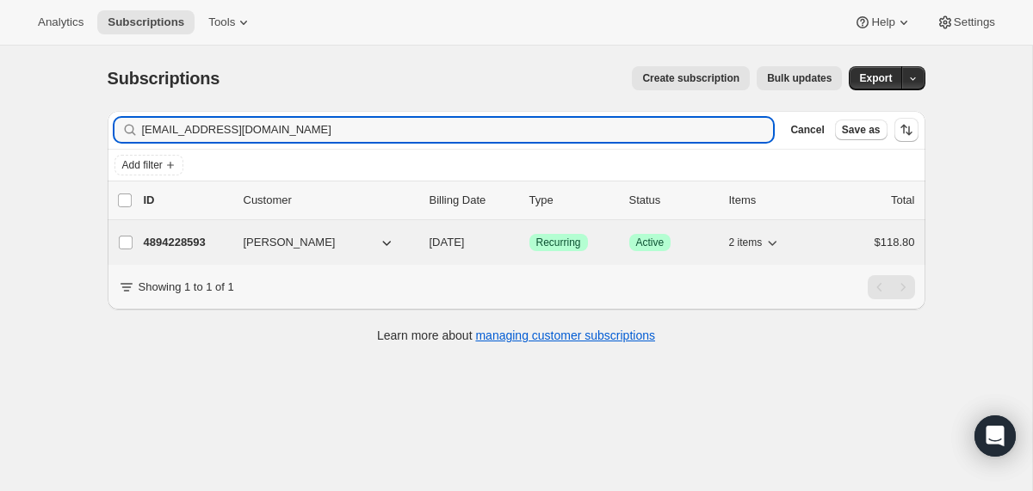
type input "[EMAIL_ADDRESS][DOMAIN_NAME]"
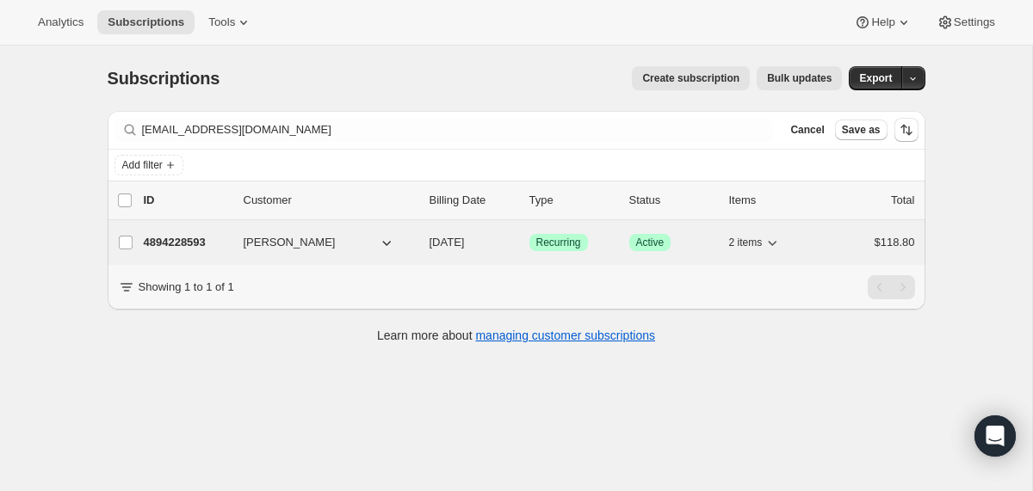
click at [420, 239] on div "4894228593 [PERSON_NAME] [DATE] Success Recurring Success Active 2 items $118.80" at bounding box center [529, 243] width 771 height 24
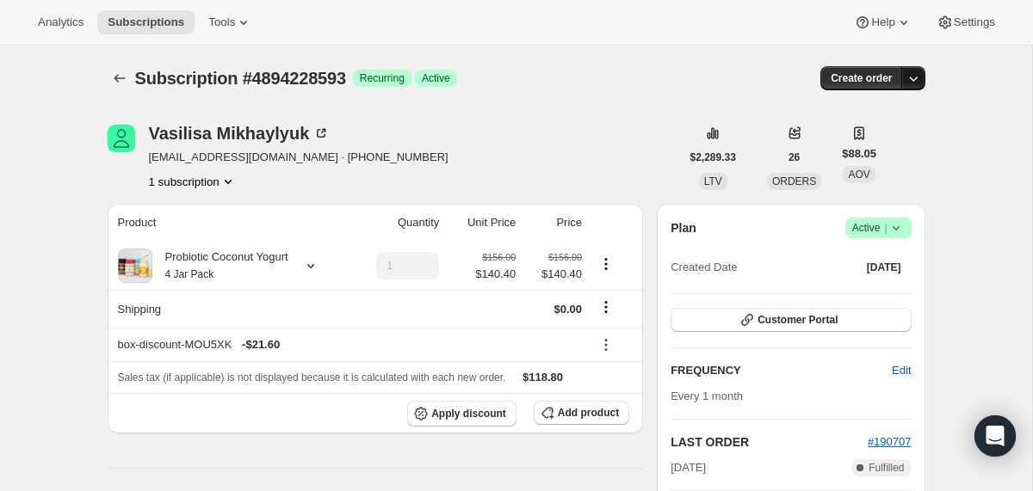
click at [914, 71] on icon "button" at bounding box center [913, 78] width 17 height 17
click at [766, 147] on span "Create custom one-time order" at bounding box center [840, 143] width 149 height 13
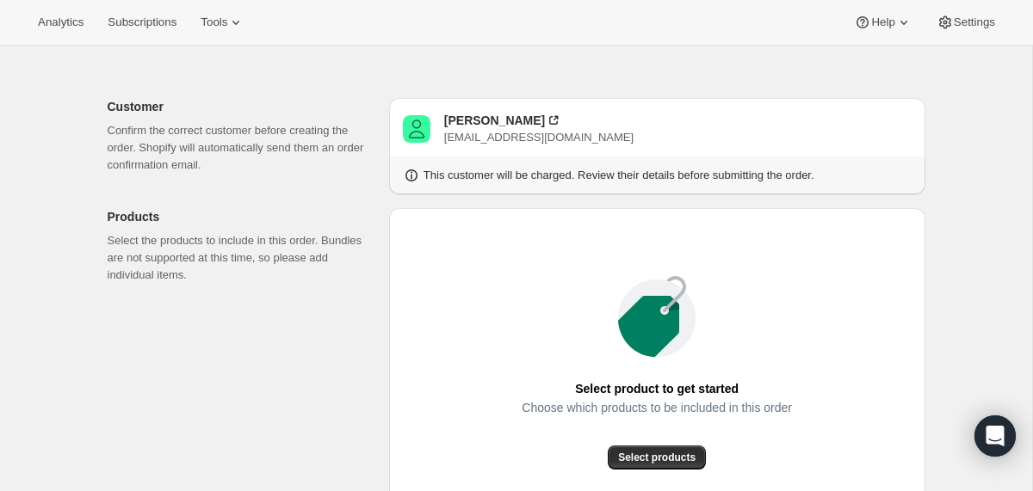
scroll to position [162, 0]
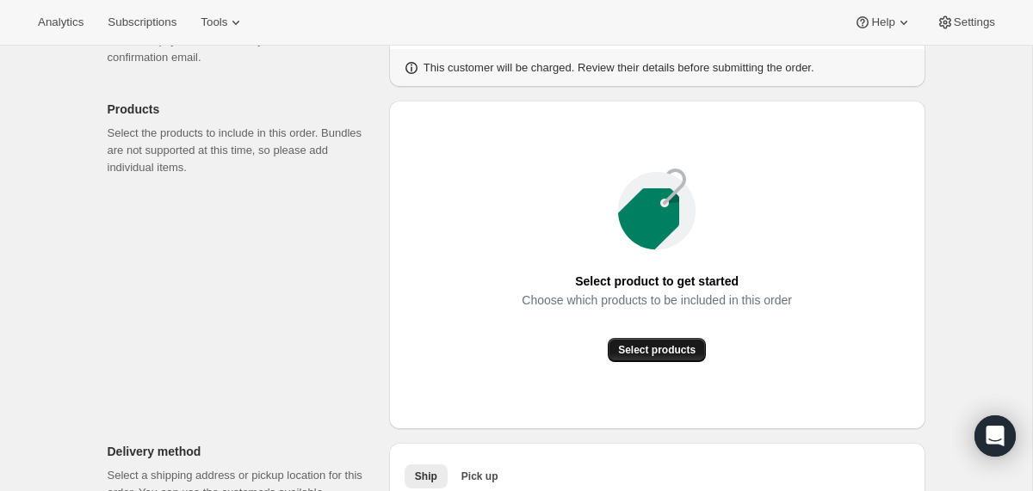
click at [676, 353] on span "Select products" at bounding box center [656, 350] width 77 height 14
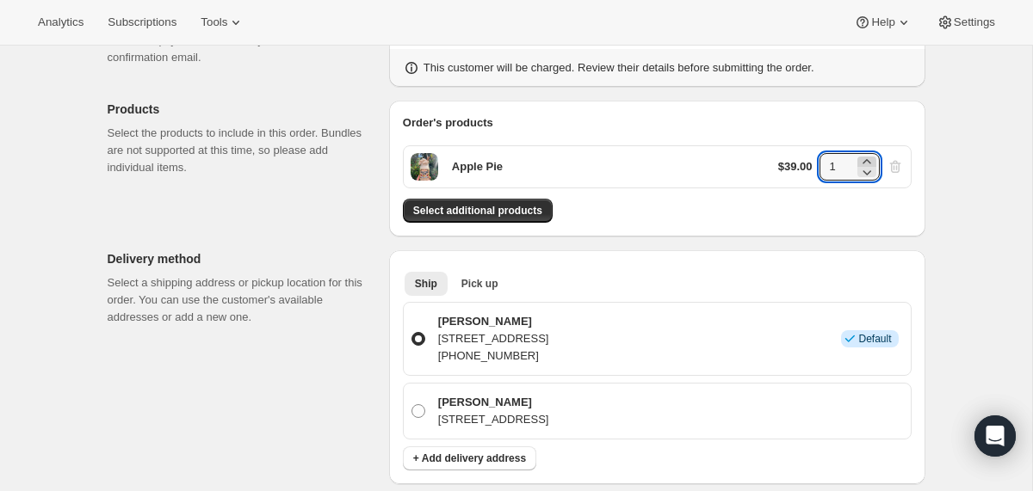
click at [868, 161] on icon at bounding box center [866, 161] width 8 height 4
type input "2"
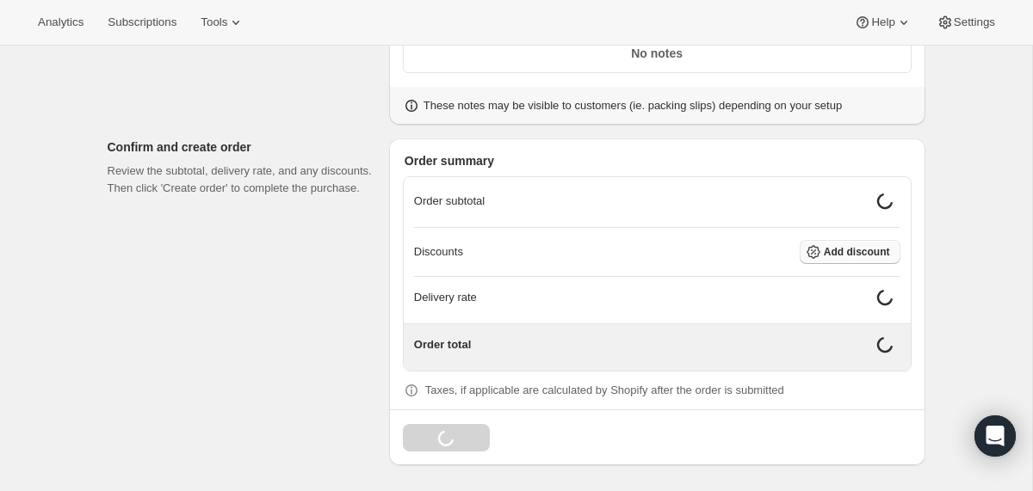
scroll to position [813, 0]
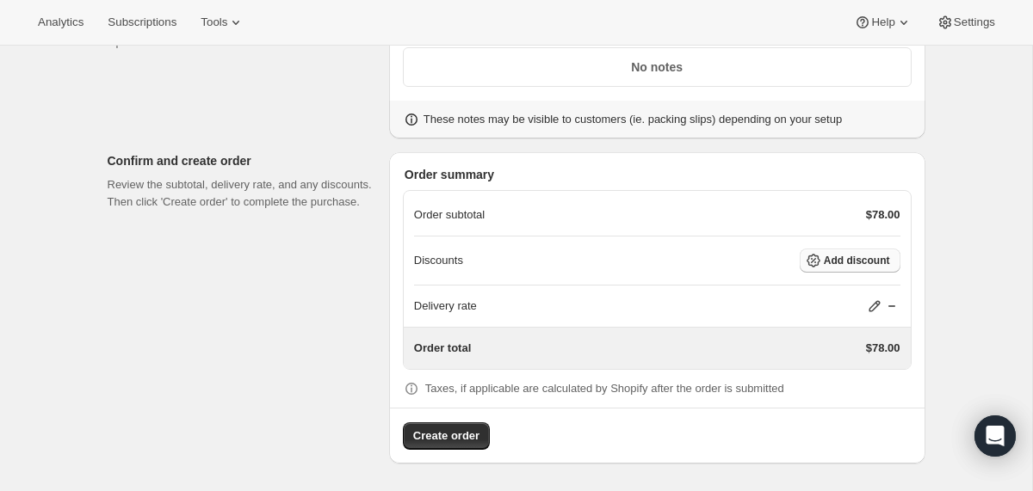
click at [831, 256] on span "Add discount" at bounding box center [857, 261] width 66 height 14
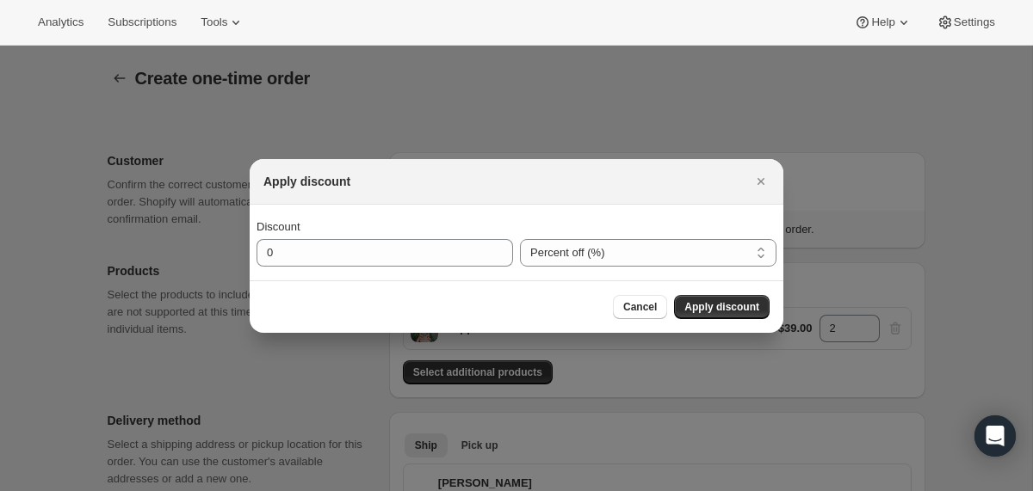
scroll to position [0, 0]
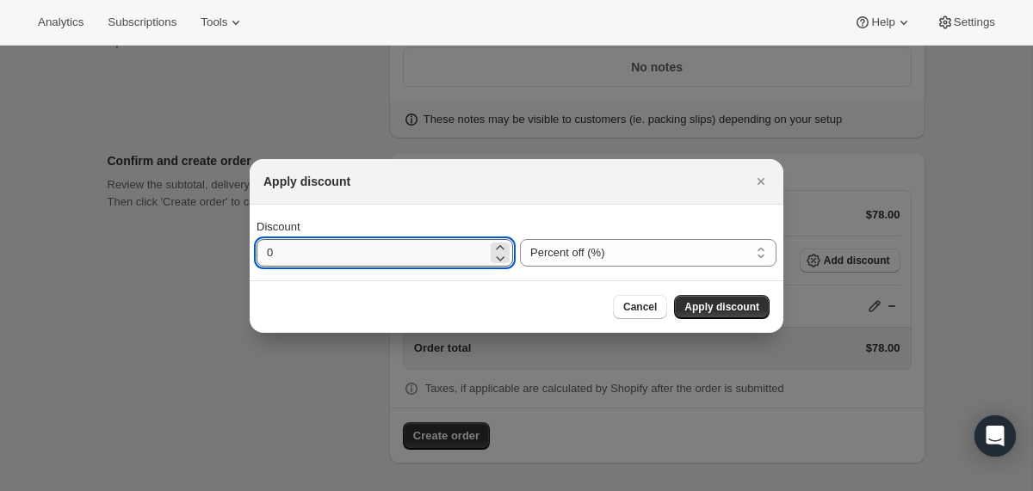
click at [265, 256] on input "0" at bounding box center [371, 253] width 231 height 28
type input "10"
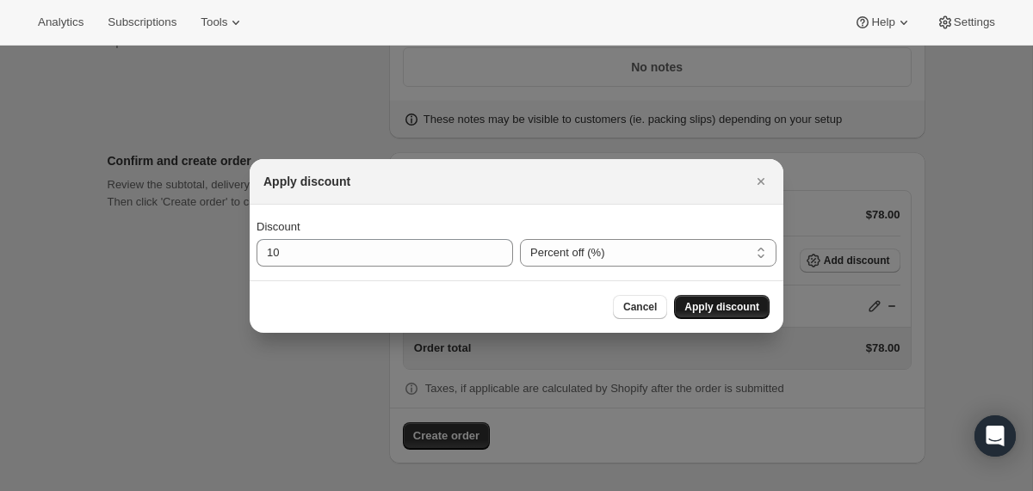
click at [715, 317] on button "Apply discount" at bounding box center [722, 307] width 96 height 24
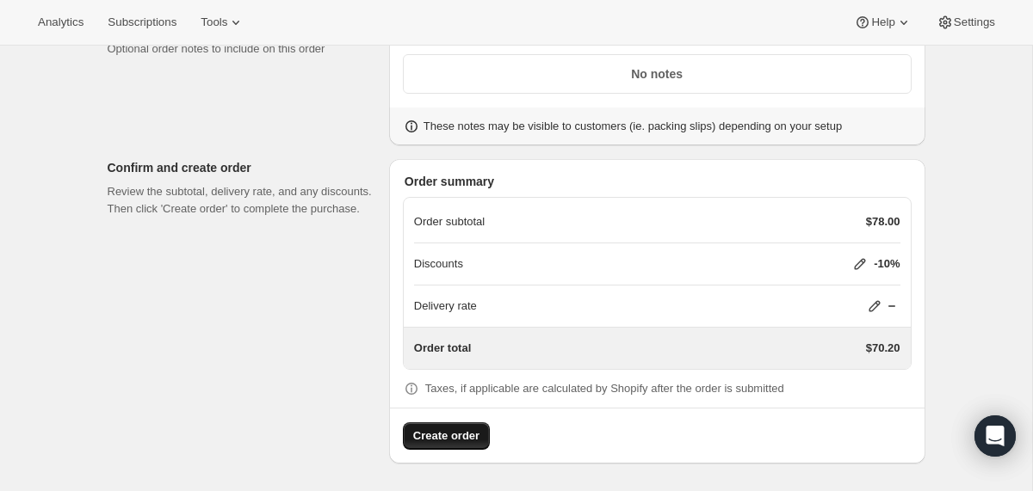
click at [455, 440] on span "Create order" at bounding box center [446, 436] width 66 height 17
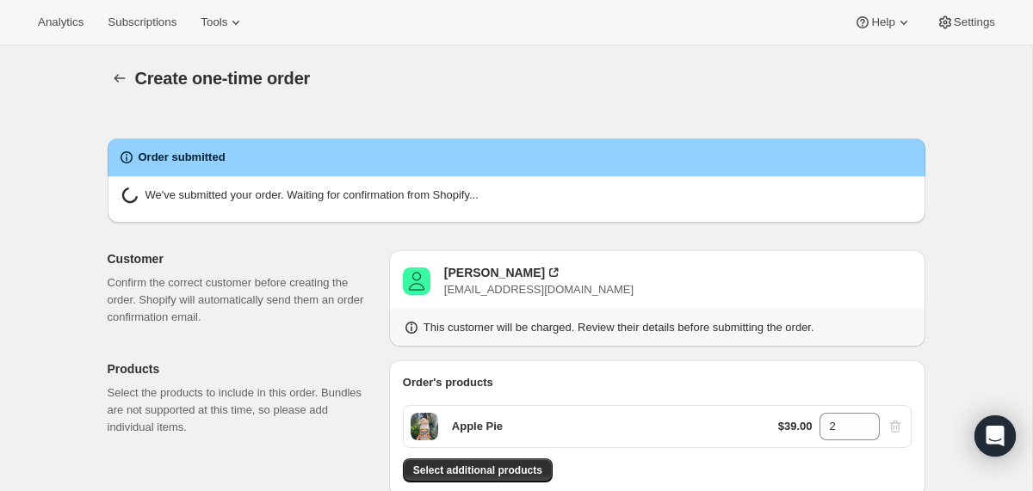
radio input "true"
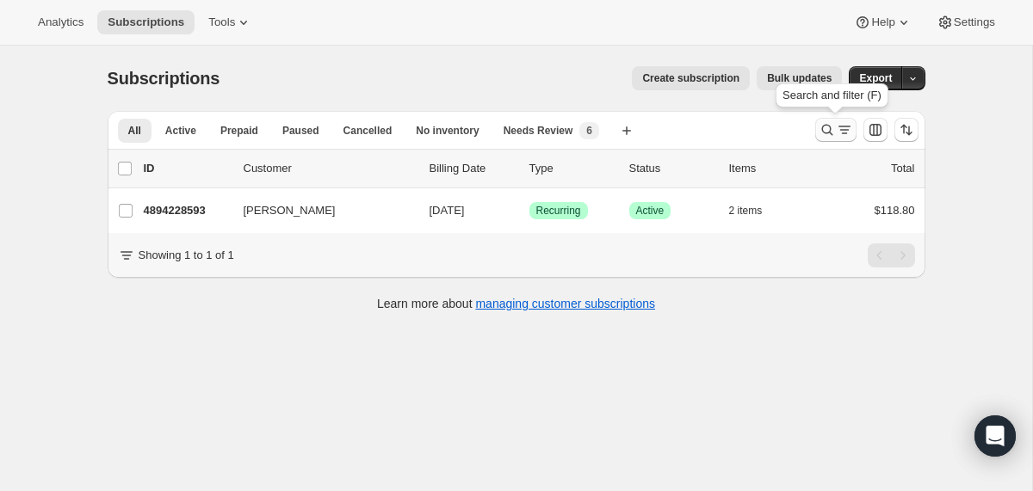
click at [829, 133] on icon "Search and filter results" at bounding box center [826, 130] width 11 height 11
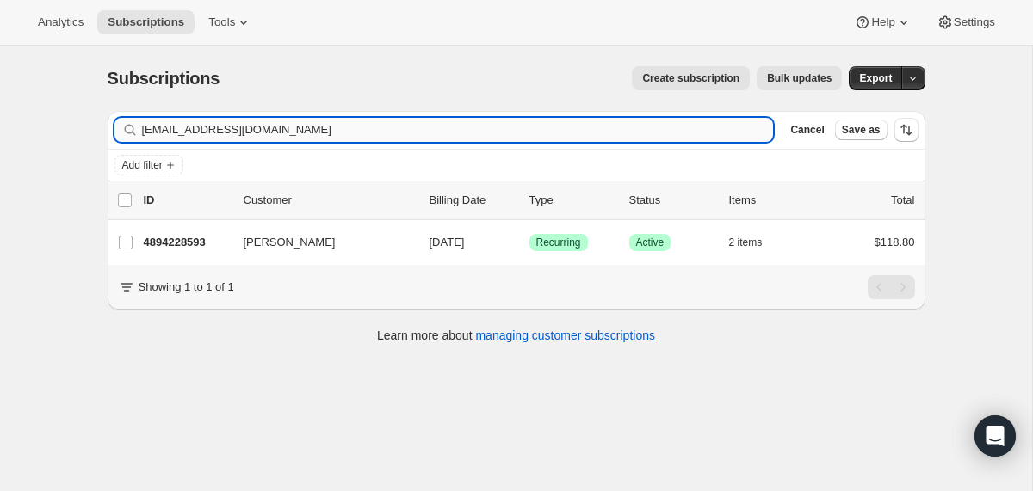
click at [610, 133] on input "[EMAIL_ADDRESS][DOMAIN_NAME]" at bounding box center [458, 130] width 632 height 24
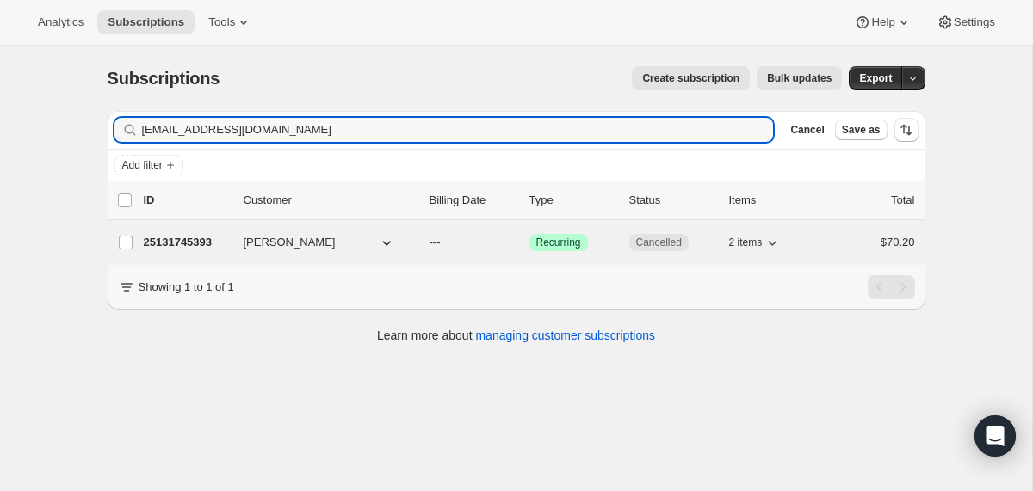
type input "[EMAIL_ADDRESS][DOMAIN_NAME]"
click at [420, 244] on div "25131745393 [PERSON_NAME] --- Success Recurring Cancelled 2 items $70.20" at bounding box center [529, 243] width 771 height 24
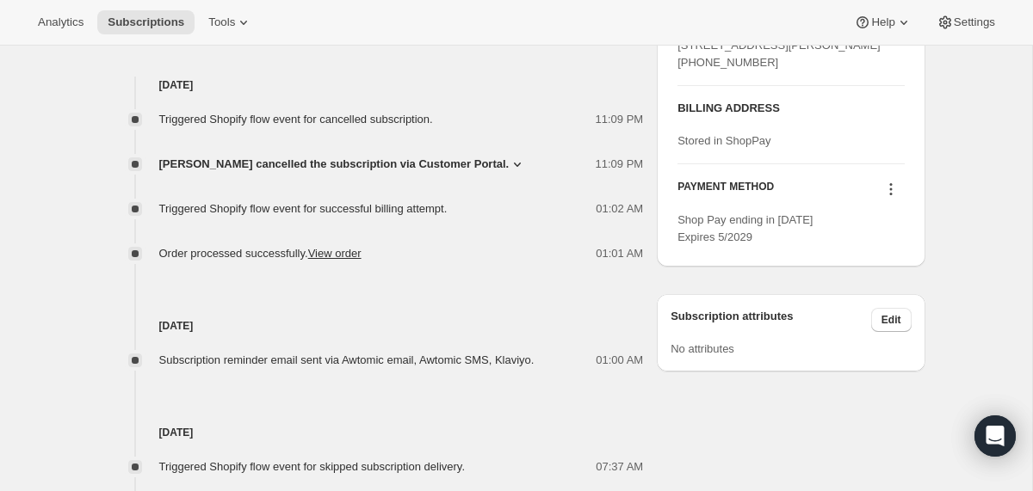
scroll to position [699, 0]
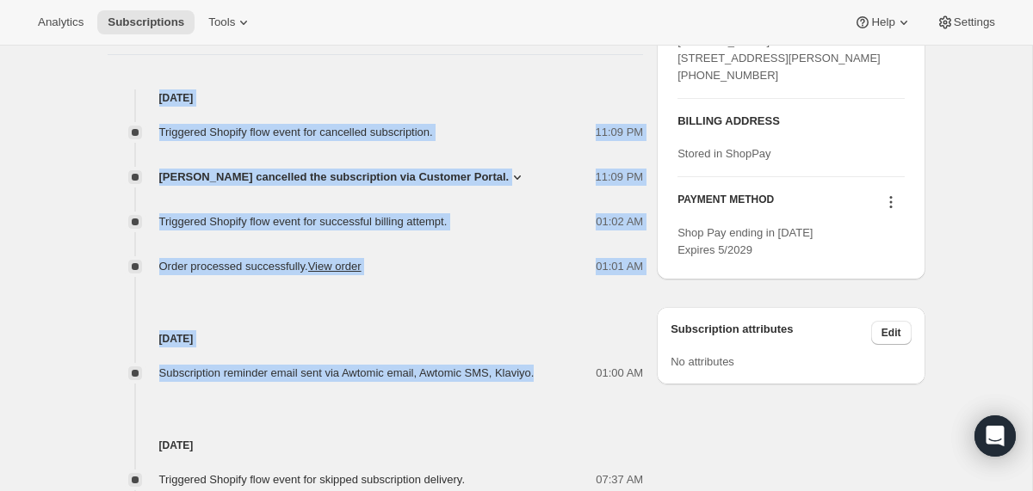
drag, startPoint x: 565, startPoint y: 371, endPoint x: 541, endPoint y: 77, distance: 294.5
click at [541, 77] on div "Timeline [DATE] Triggered Shopify flow event for cancelled subscription. 11:09 …" at bounding box center [376, 458] width 536 height 953
copy div "[DATE] Triggered Shopify flow event for cancelled subscription. 11:09 PM [PERSO…"
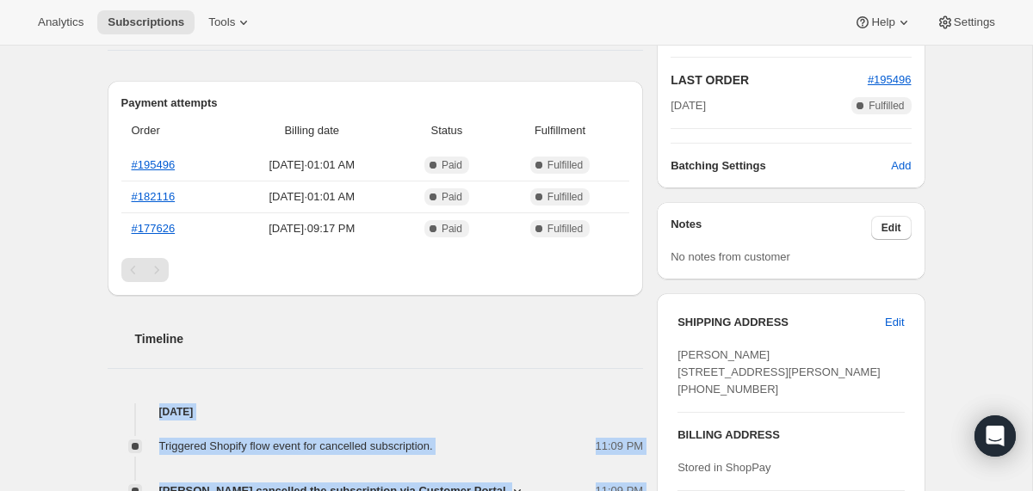
scroll to position [0, 0]
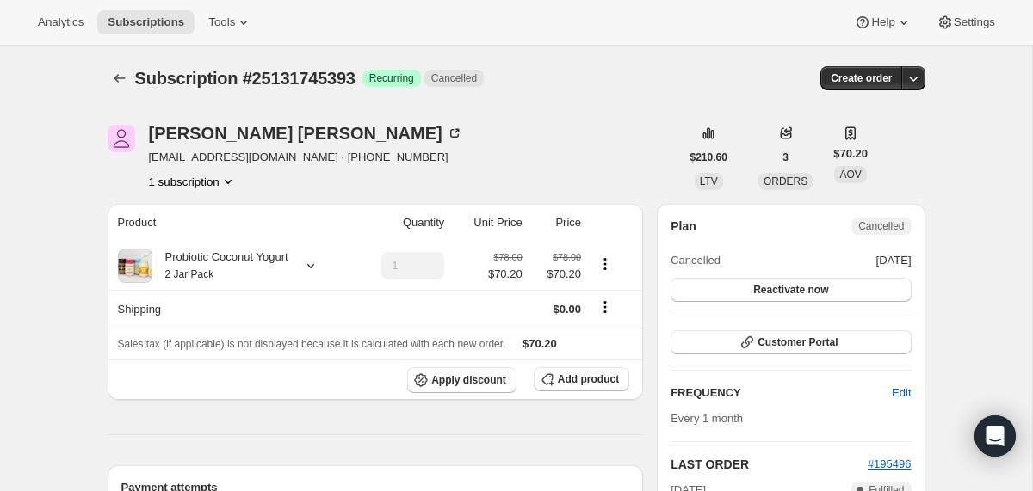
click at [111, 61] on div "Subscription #25131745393. This page is ready Subscription #25131745393 Success…" at bounding box center [517, 78] width 818 height 65
click at [115, 73] on icon "Subscriptions" at bounding box center [119, 78] width 17 height 17
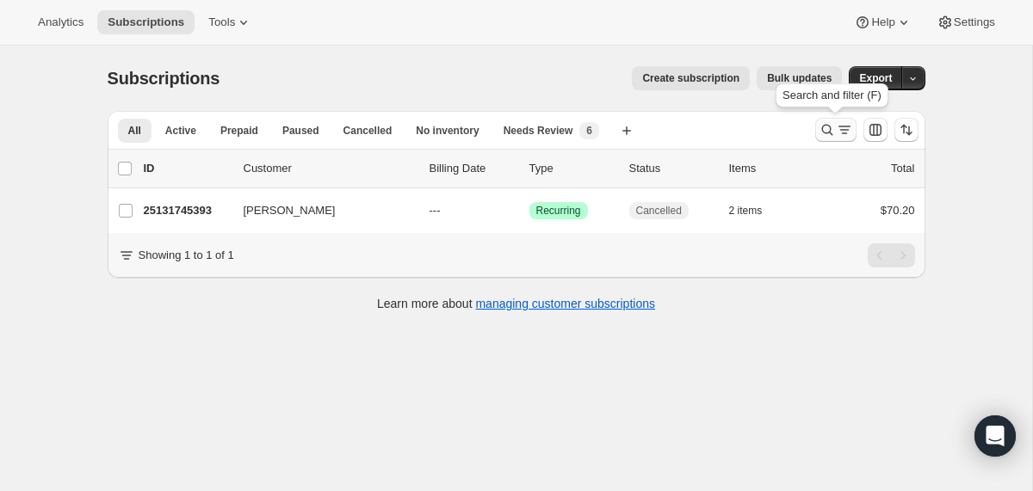
click at [822, 123] on icon "Search and filter results" at bounding box center [827, 129] width 17 height 17
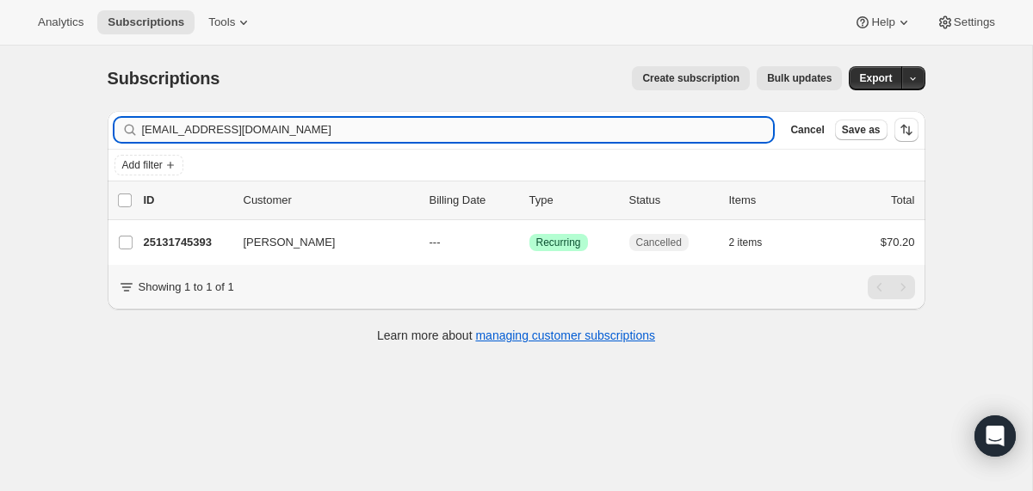
click at [545, 134] on input "[EMAIL_ADDRESS][DOMAIN_NAME]" at bounding box center [458, 130] width 632 height 24
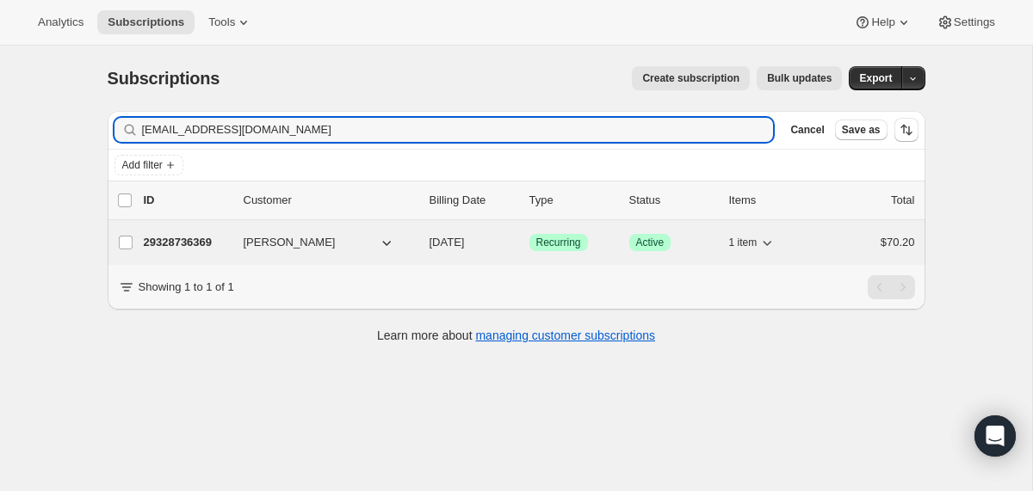
type input "[EMAIL_ADDRESS][DOMAIN_NAME]"
click at [433, 249] on span "[DATE]" at bounding box center [446, 242] width 35 height 13
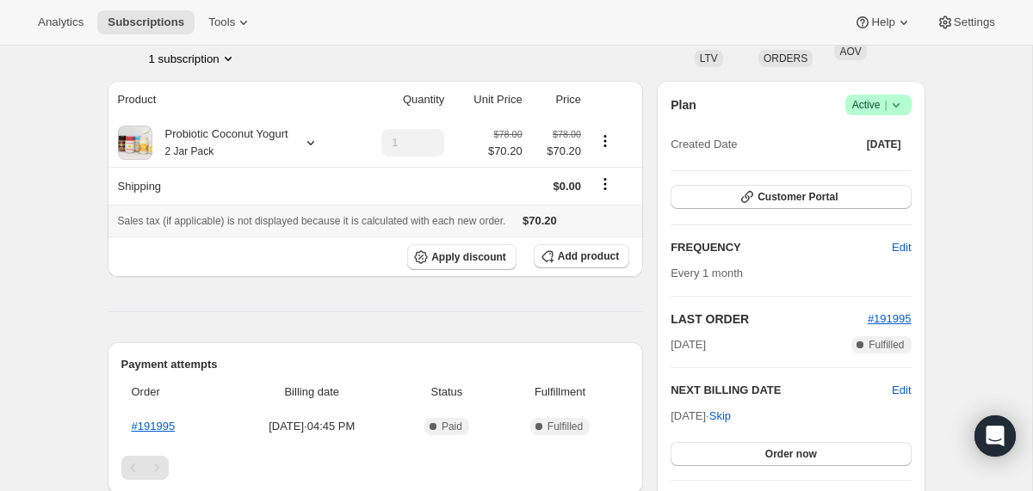
scroll to position [121, 0]
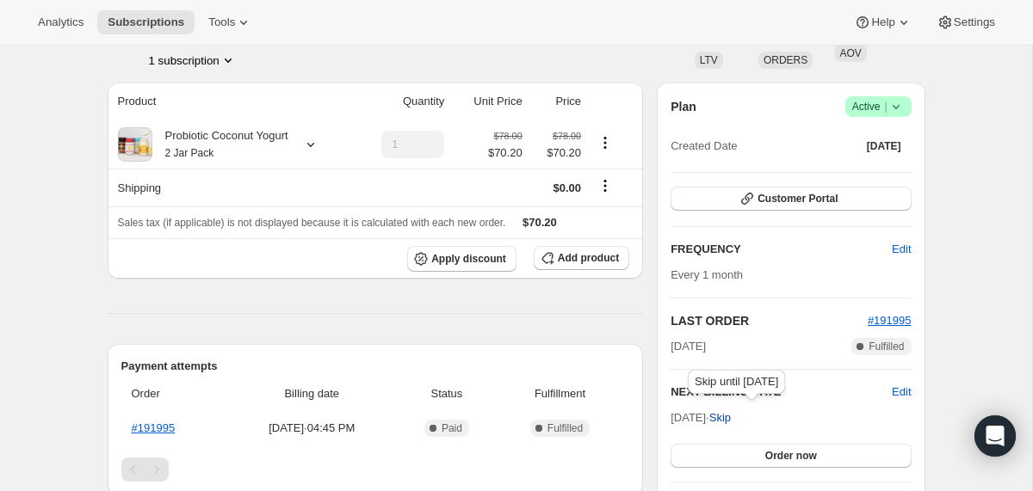
click at [731, 423] on span "Skip" at bounding box center [720, 418] width 22 height 17
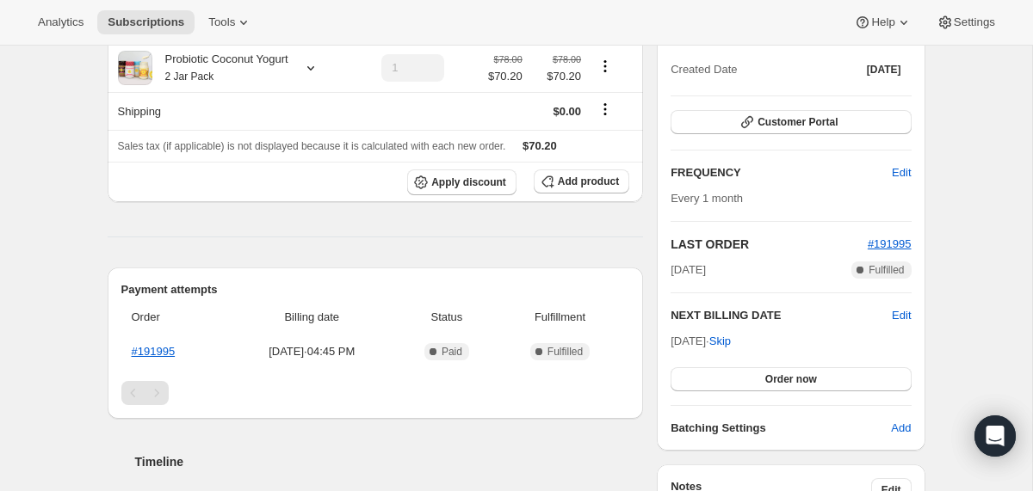
scroll to position [292, 0]
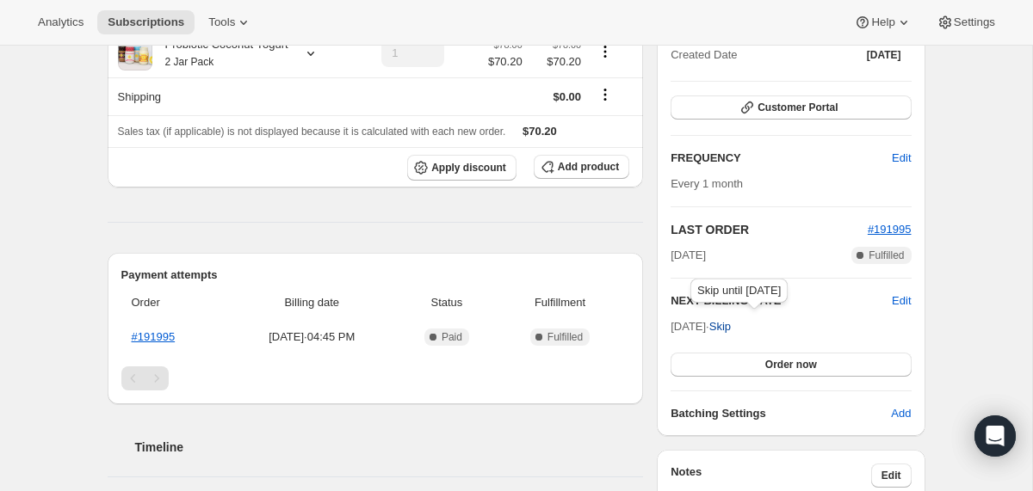
click at [731, 324] on span "Skip" at bounding box center [720, 326] width 22 height 17
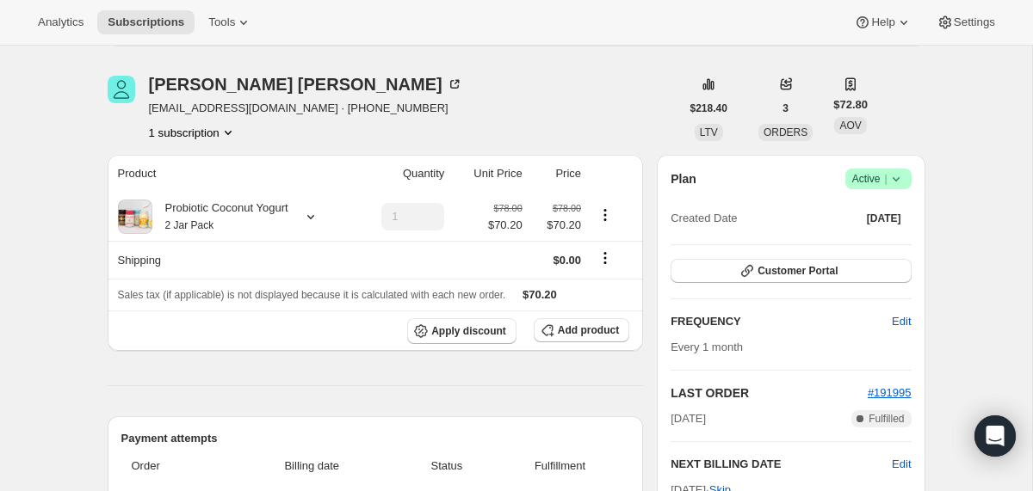
scroll to position [0, 0]
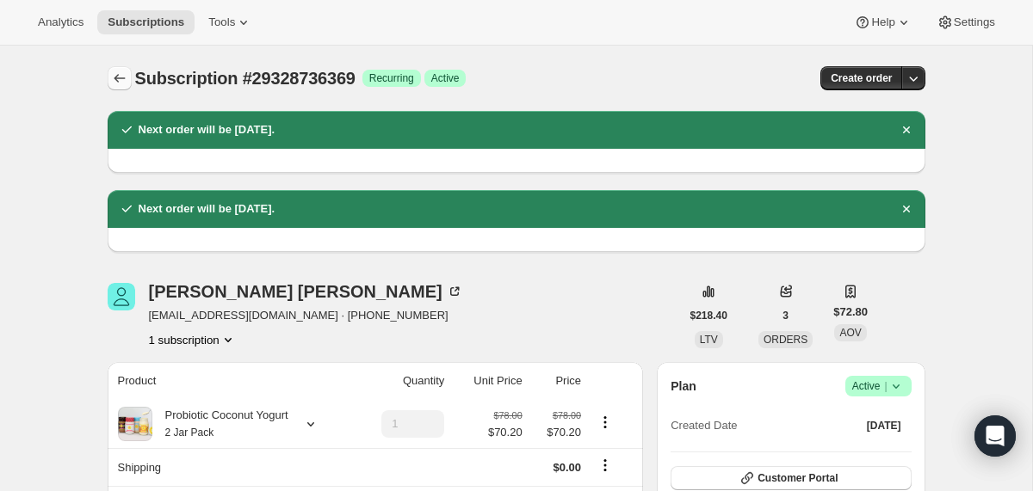
click at [121, 81] on icon "Subscriptions" at bounding box center [119, 78] width 17 height 17
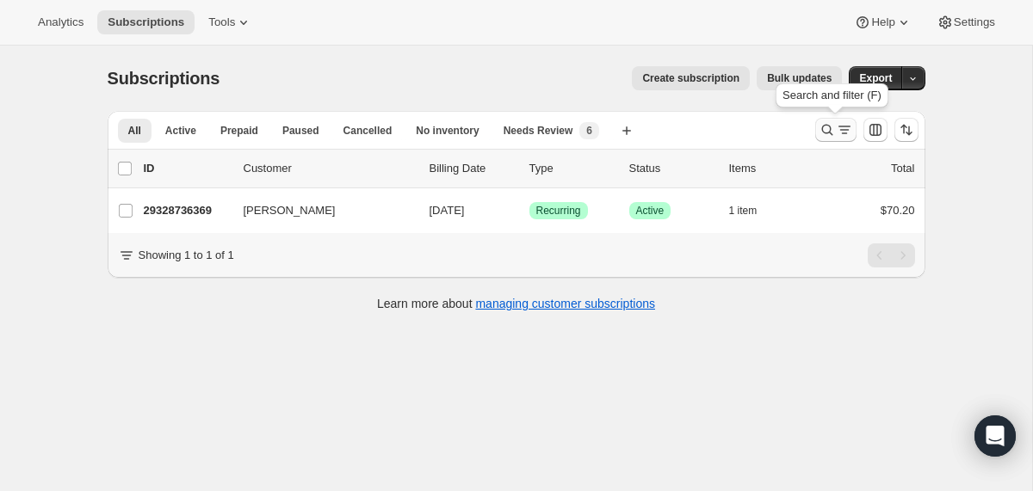
click at [826, 132] on icon "Search and filter results" at bounding box center [827, 129] width 17 height 17
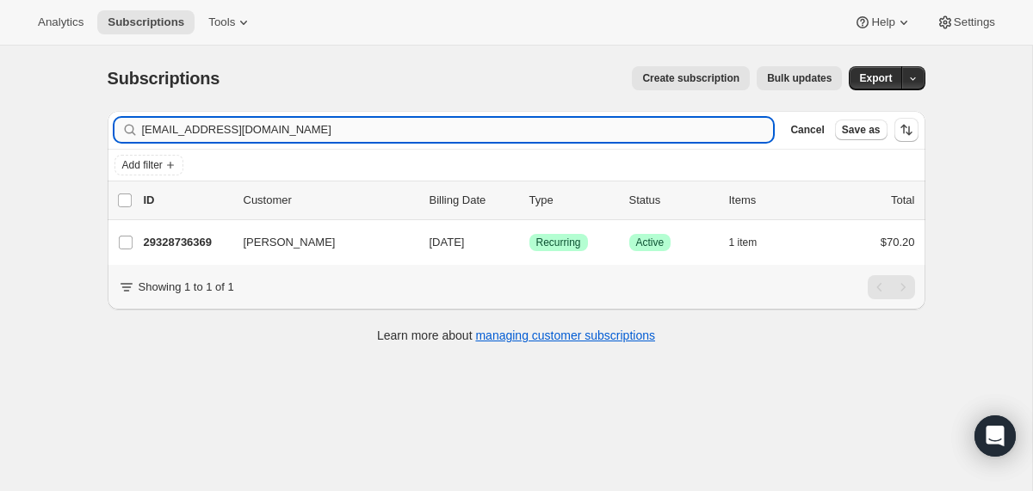
click at [603, 126] on input "[EMAIL_ADDRESS][DOMAIN_NAME]" at bounding box center [458, 130] width 632 height 24
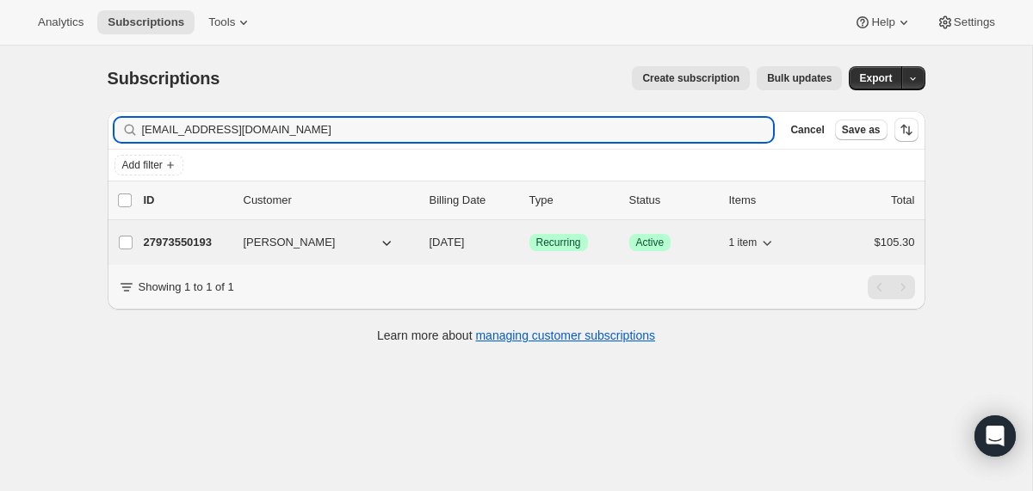
type input "[EMAIL_ADDRESS][DOMAIN_NAME]"
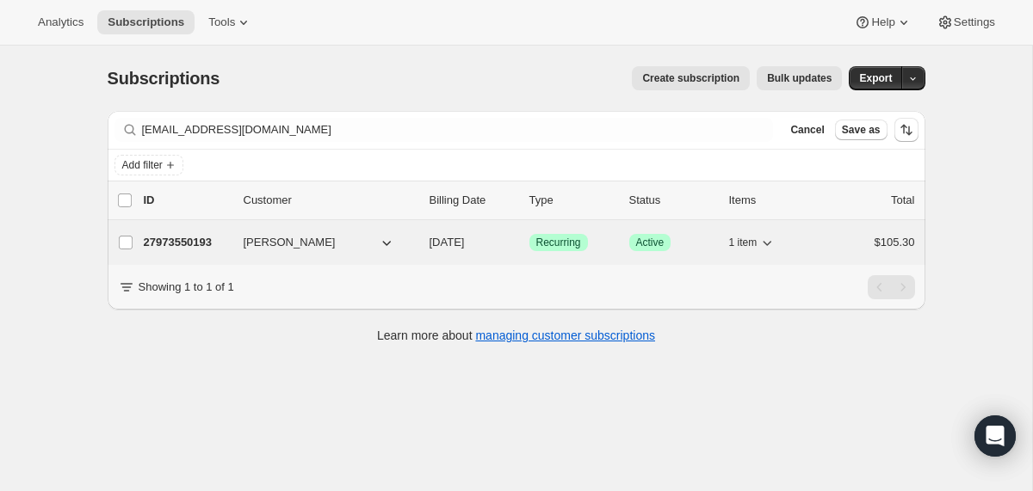
click at [425, 243] on div "27973550193 [PERSON_NAME] [DATE] Success Recurring Success Active 1 item $105.30" at bounding box center [529, 243] width 771 height 24
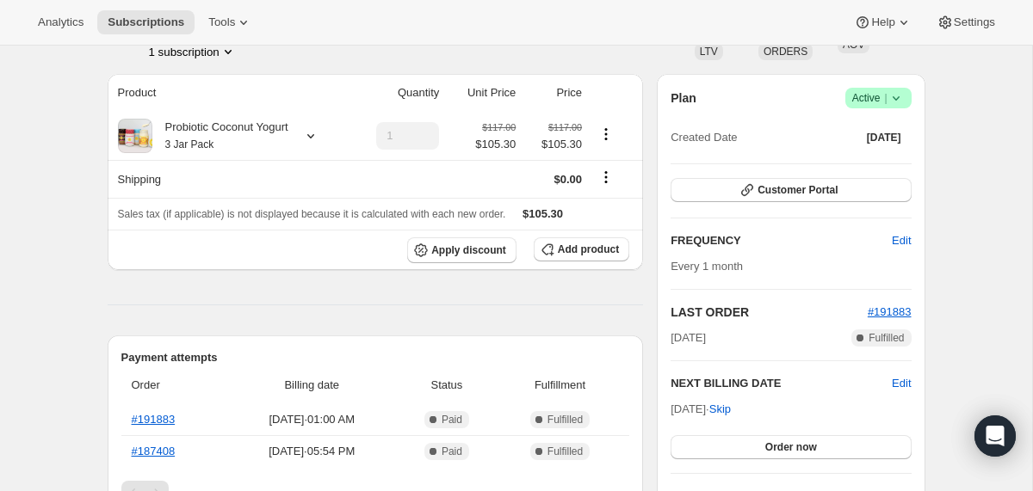
scroll to position [118, 0]
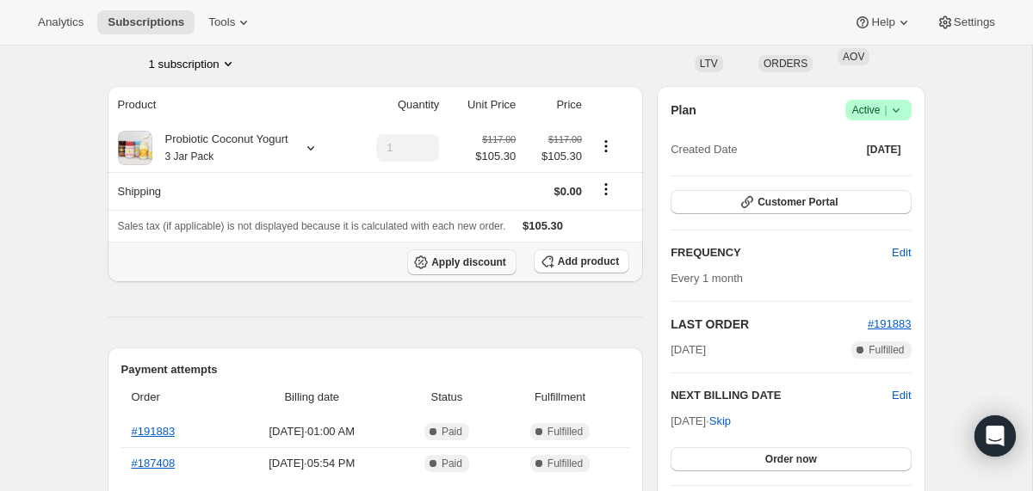
click at [461, 268] on span "Apply discount" at bounding box center [468, 263] width 75 height 14
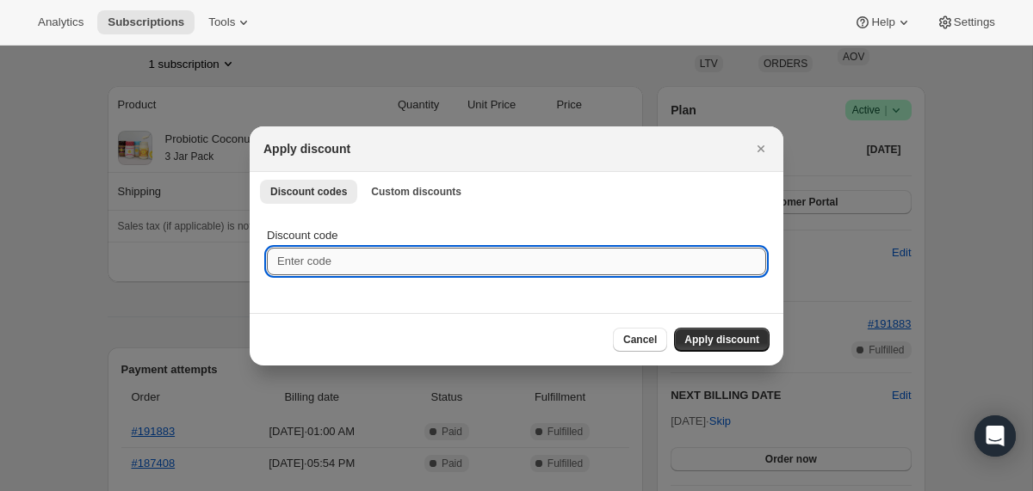
click at [404, 252] on input "Discount code" at bounding box center [516, 262] width 499 height 28
type input "box-discount-98ATO3"
click at [721, 338] on span "Apply discount" at bounding box center [721, 340] width 75 height 14
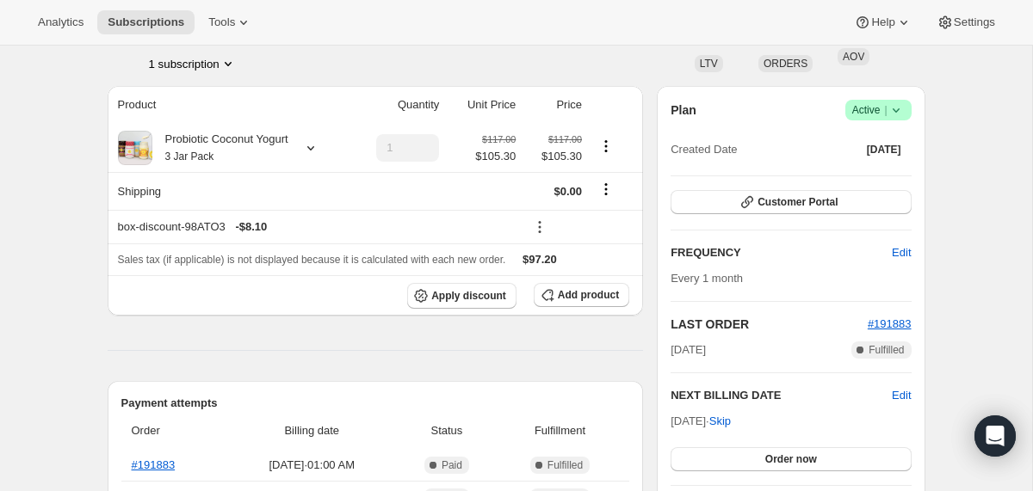
scroll to position [180, 0]
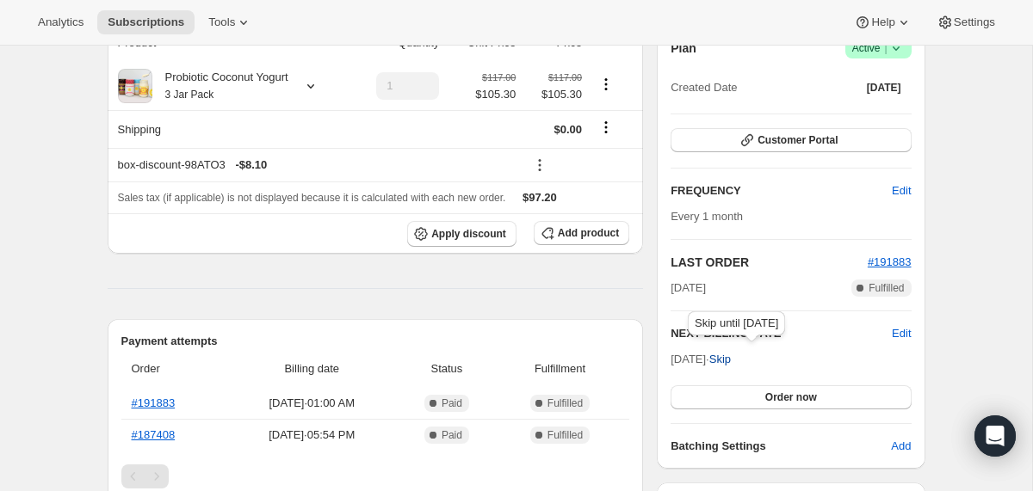
click at [731, 357] on span "Skip" at bounding box center [720, 359] width 22 height 17
